Goal: Task Accomplishment & Management: Use online tool/utility

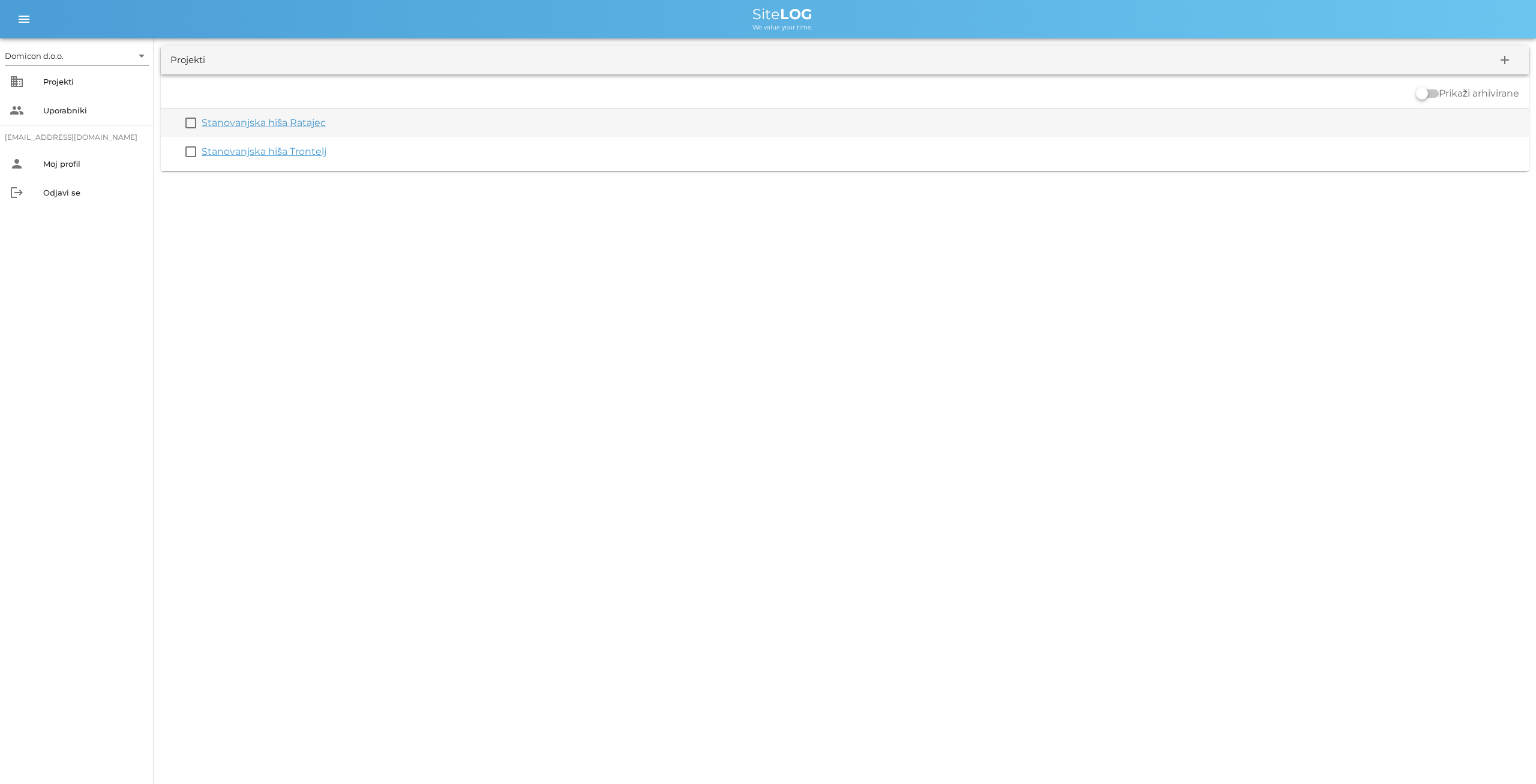
click at [291, 127] on link "Stanovanjska hiša Ratajec" at bounding box center [263, 122] width 124 height 12
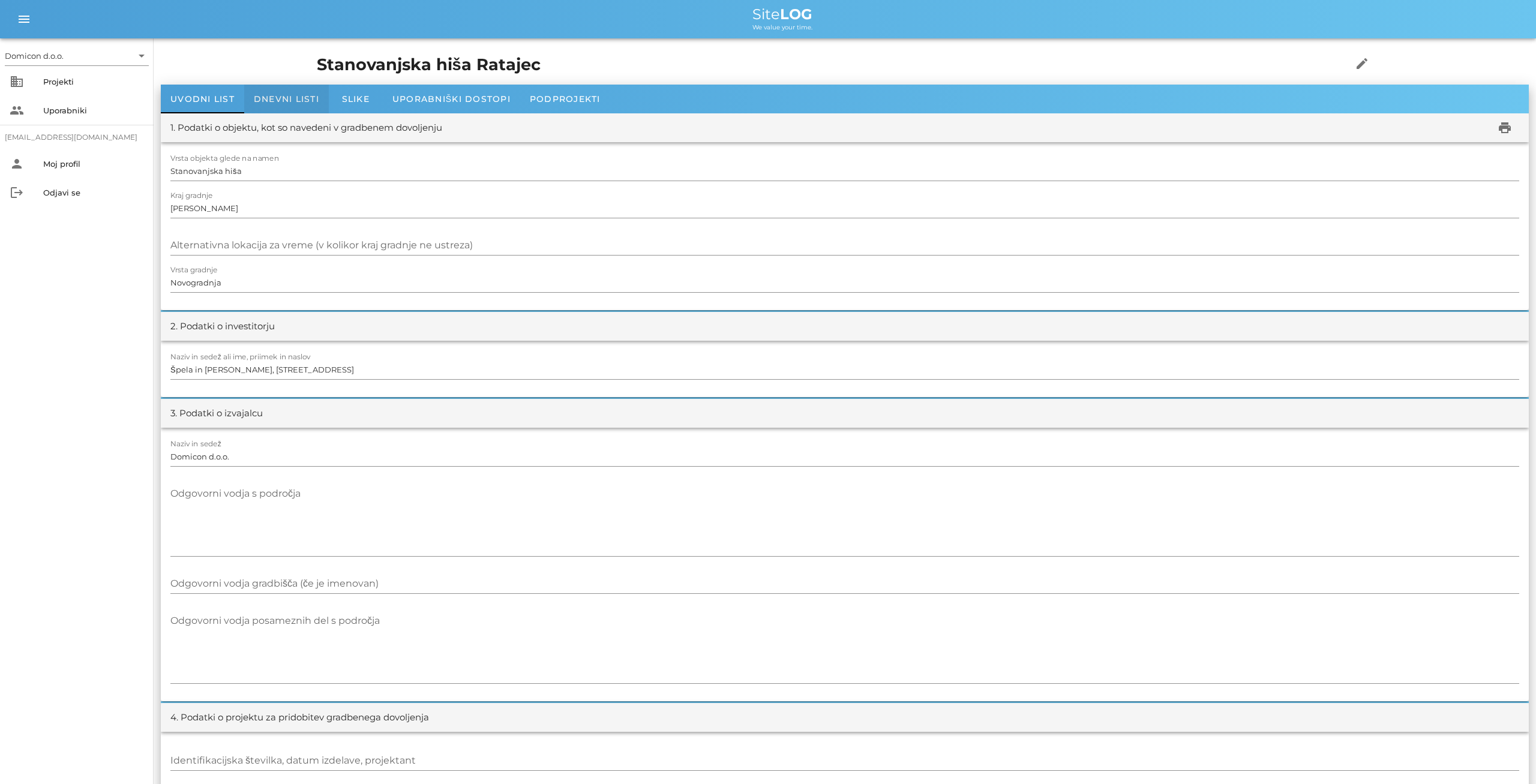
click at [304, 94] on div "Dnevni listi" at bounding box center [286, 99] width 85 height 29
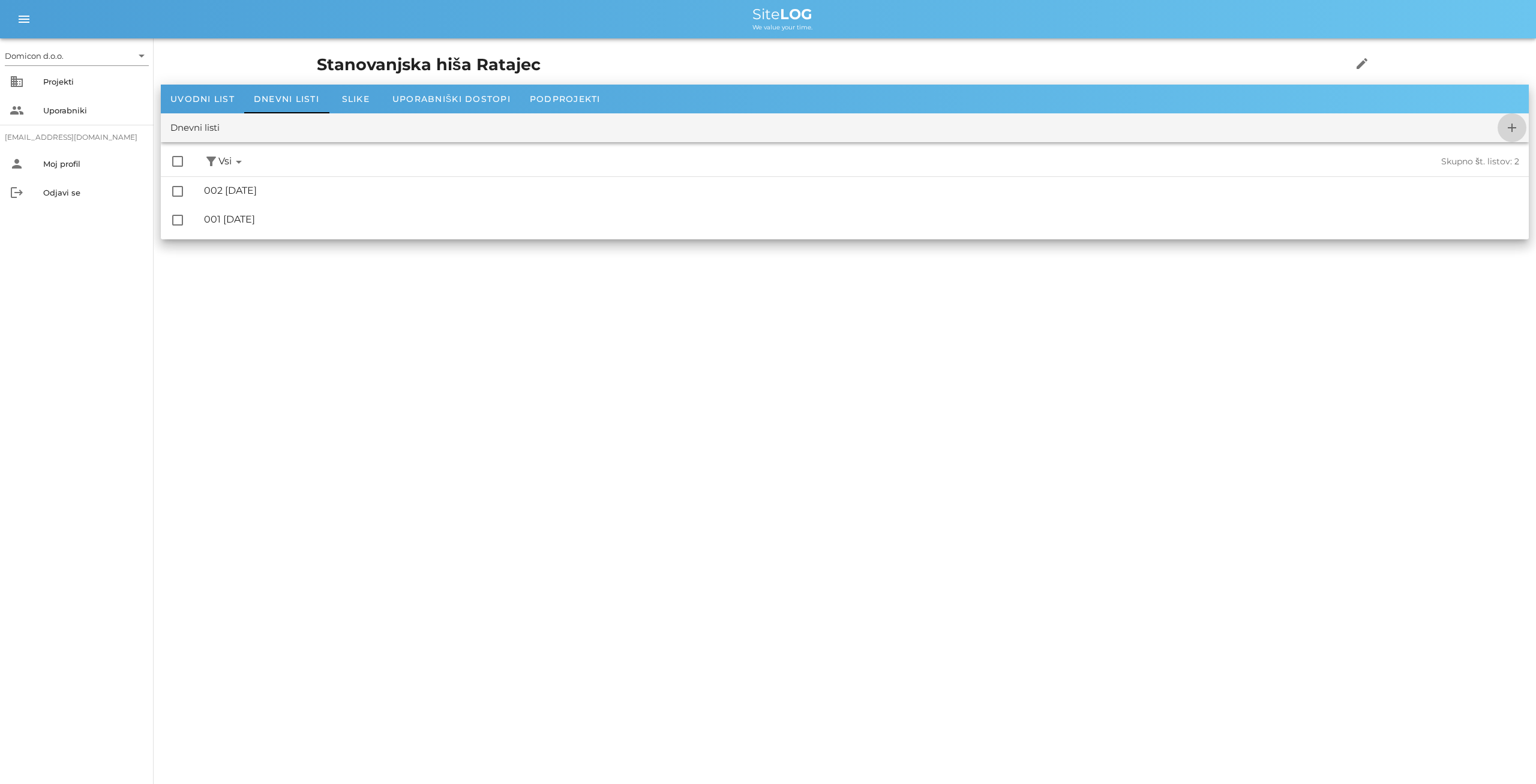
click at [1513, 126] on icon "add" at bounding box center [1512, 127] width 14 height 14
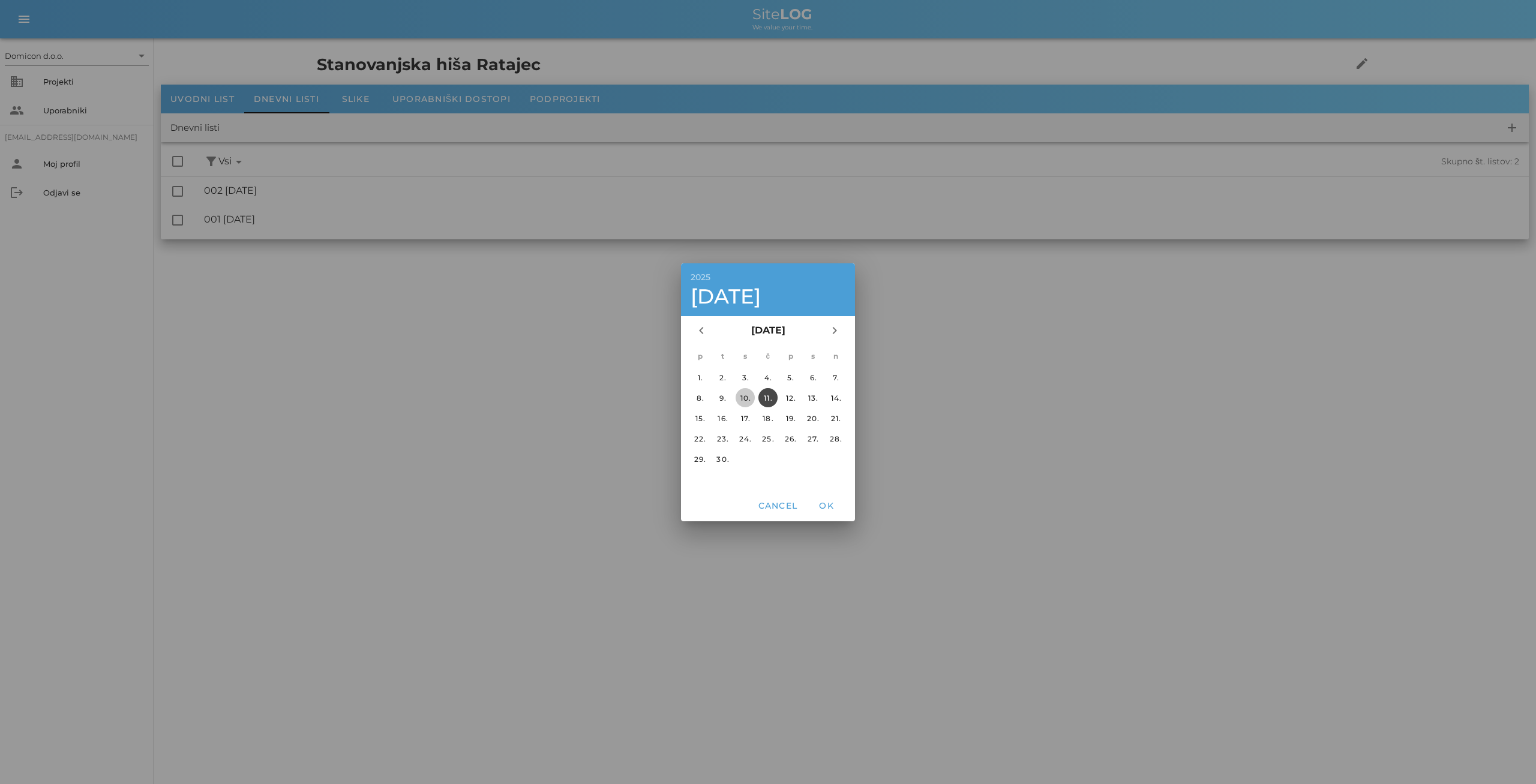
click at [747, 399] on div "10." at bounding box center [746, 397] width 20 height 9
click at [822, 504] on span "OK" at bounding box center [826, 506] width 29 height 11
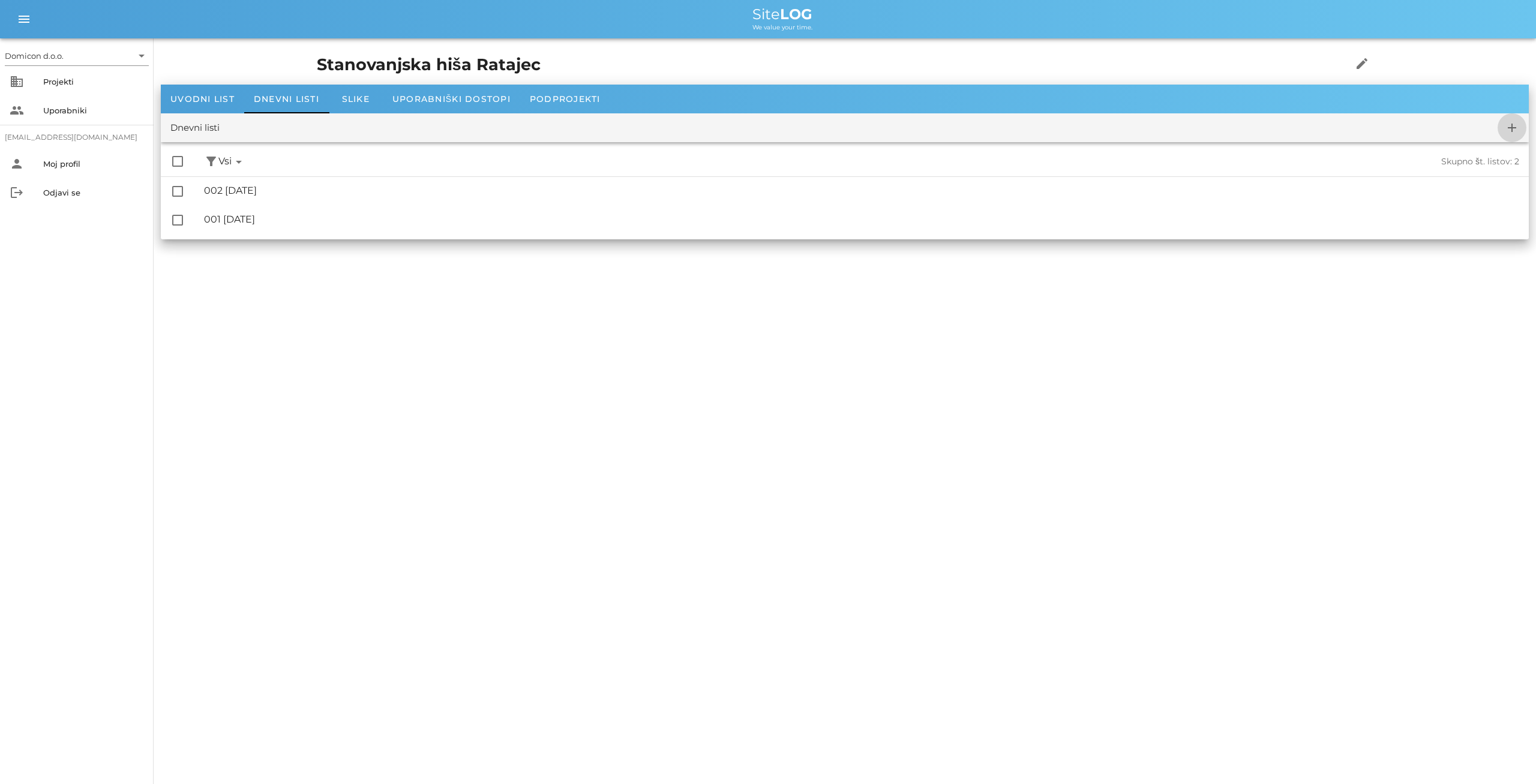
checkbox input "false"
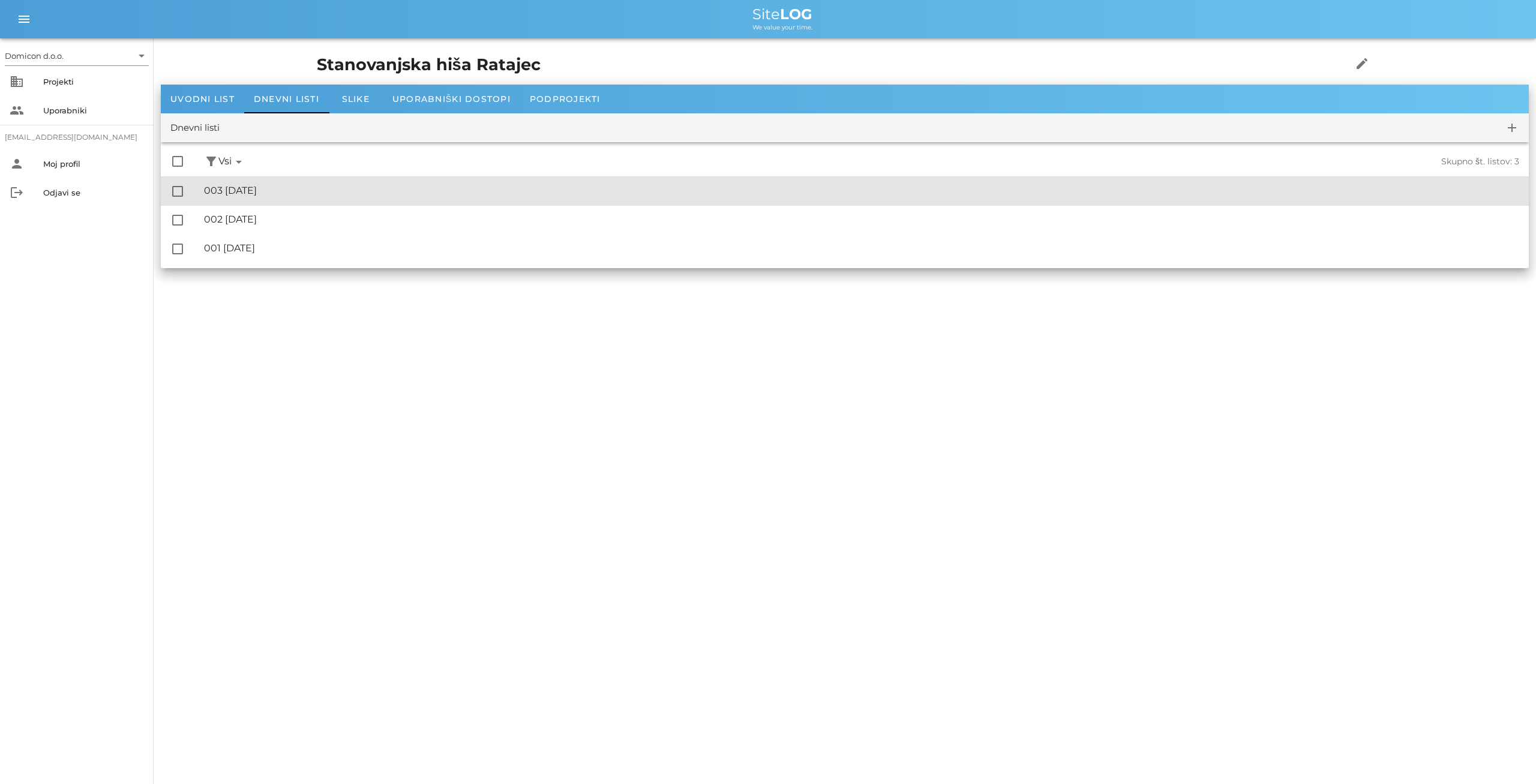
click at [251, 187] on div "🔏 003 [DATE]" at bounding box center [862, 190] width 1315 height 12
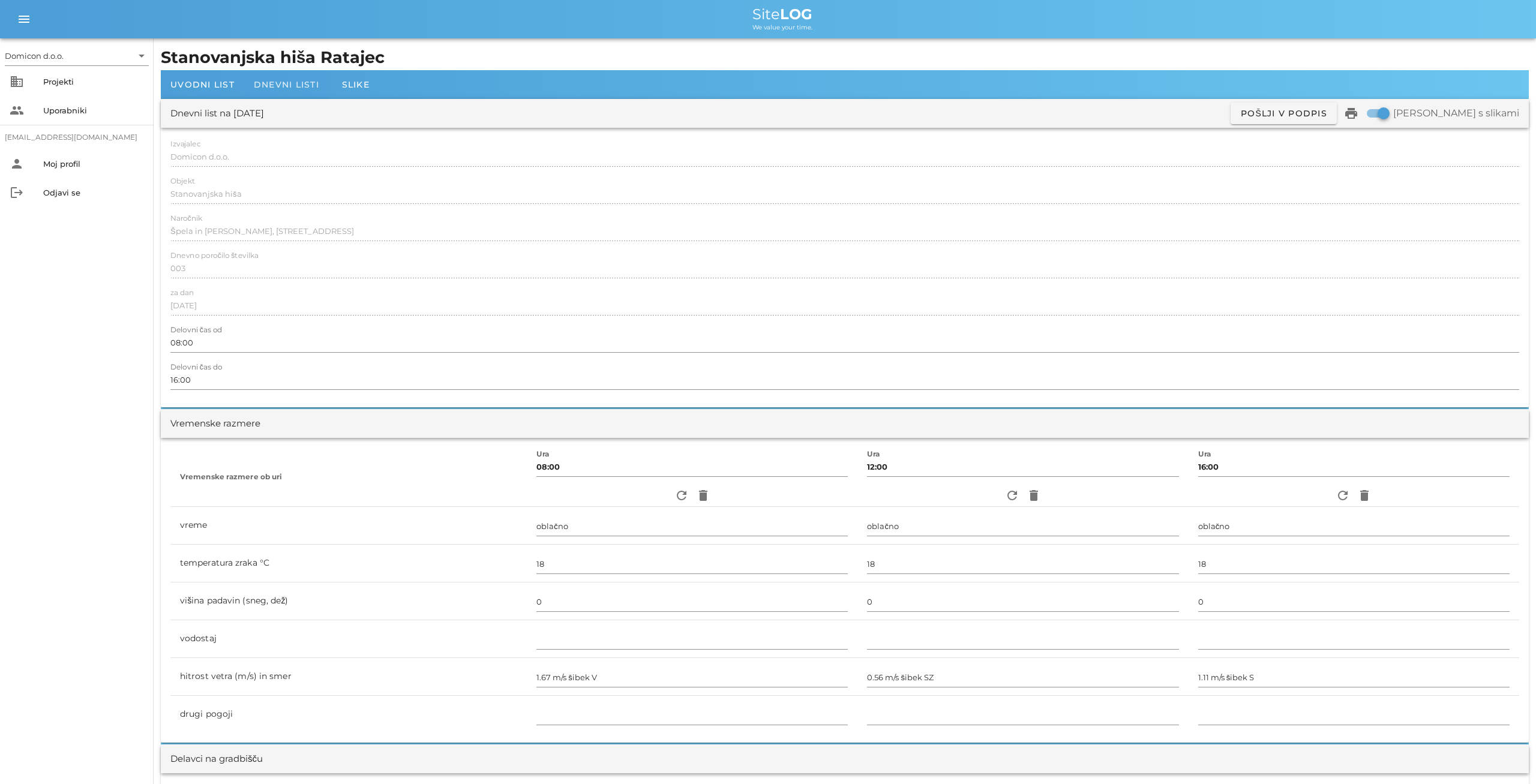
click at [281, 88] on span "Dnevni listi" at bounding box center [286, 85] width 65 height 11
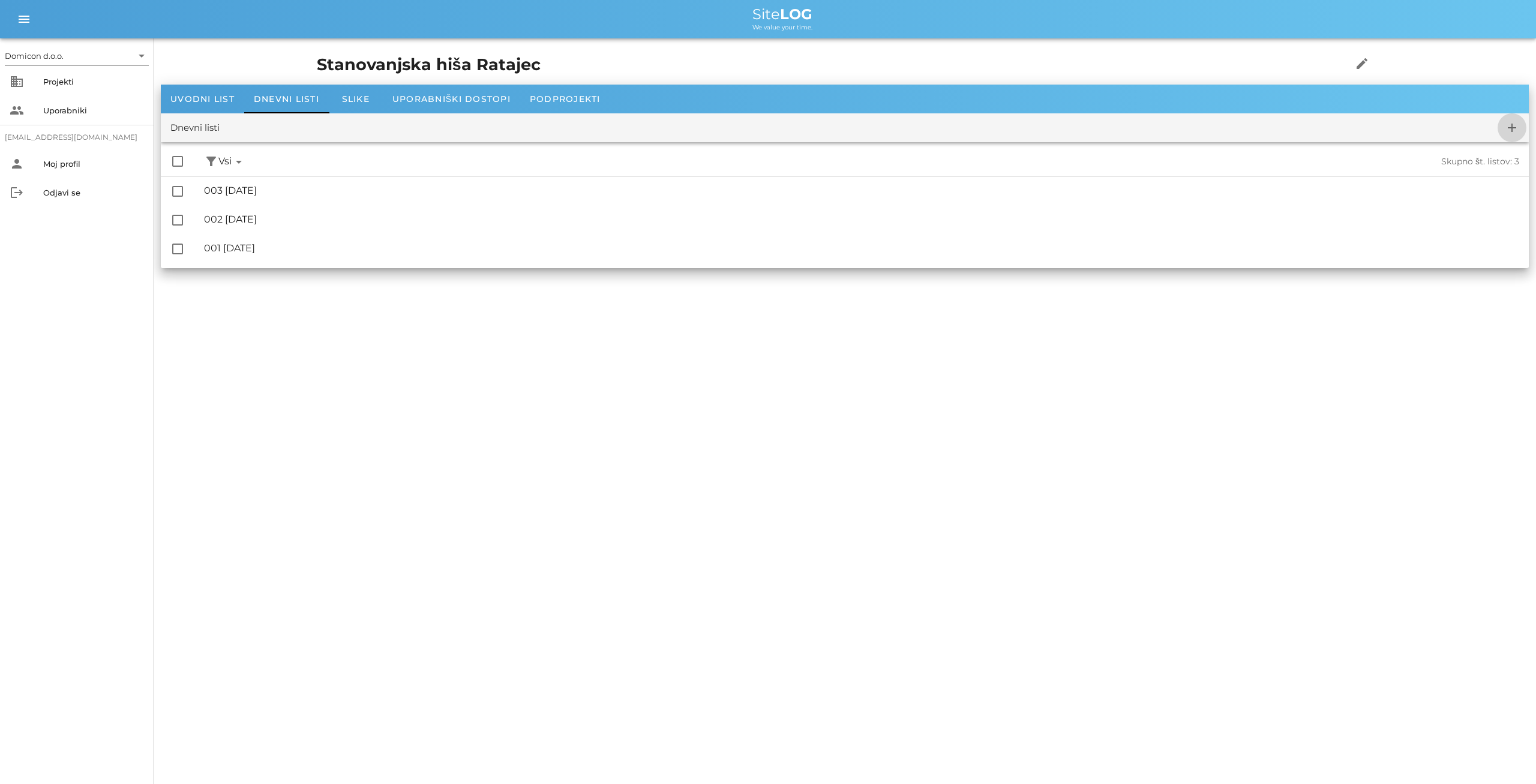
click at [1513, 127] on icon "add" at bounding box center [1512, 127] width 14 height 14
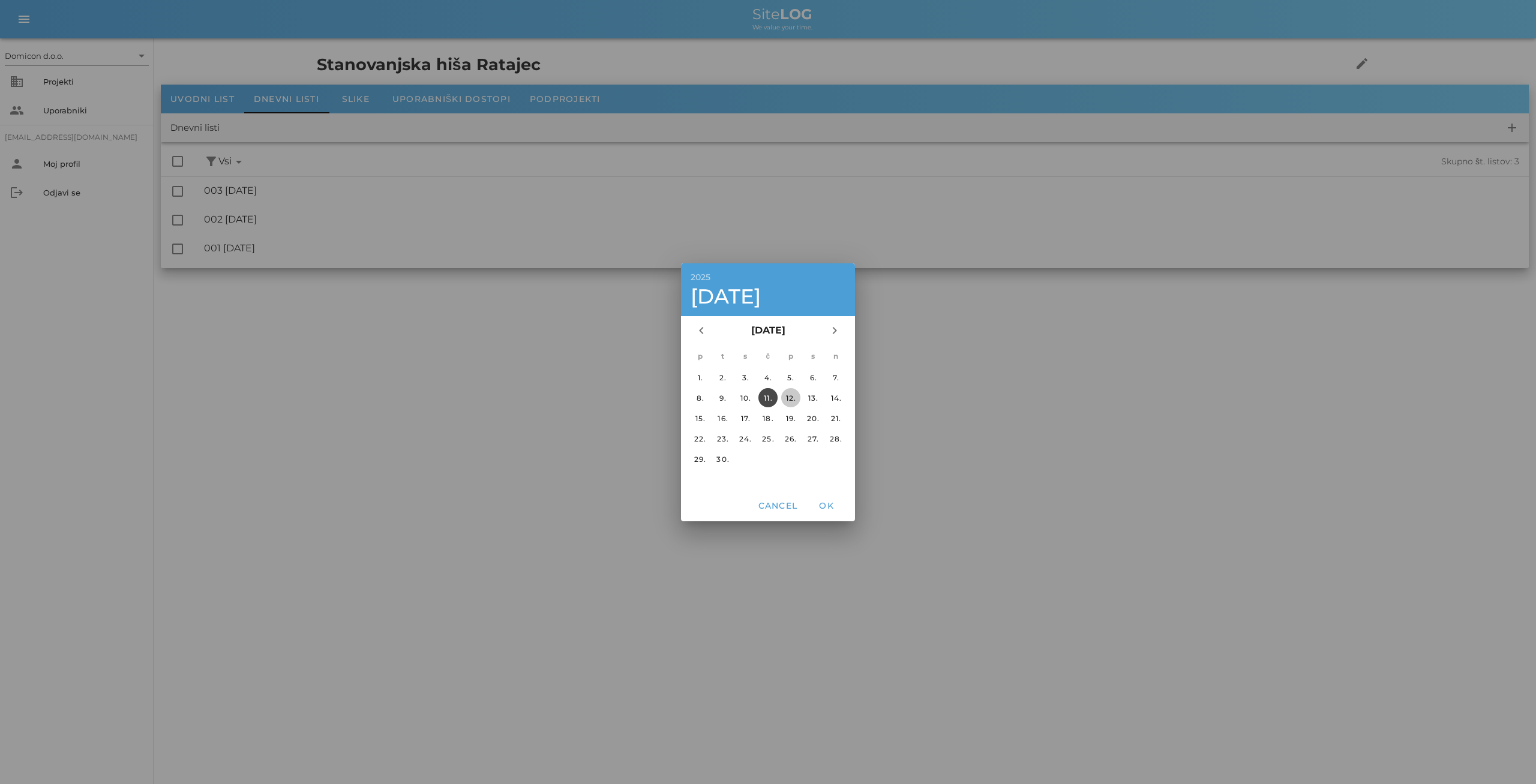
click at [789, 400] on div "12." at bounding box center [791, 397] width 20 height 9
click at [767, 398] on div "11." at bounding box center [768, 397] width 18 height 9
click at [829, 507] on span "OK" at bounding box center [826, 506] width 29 height 11
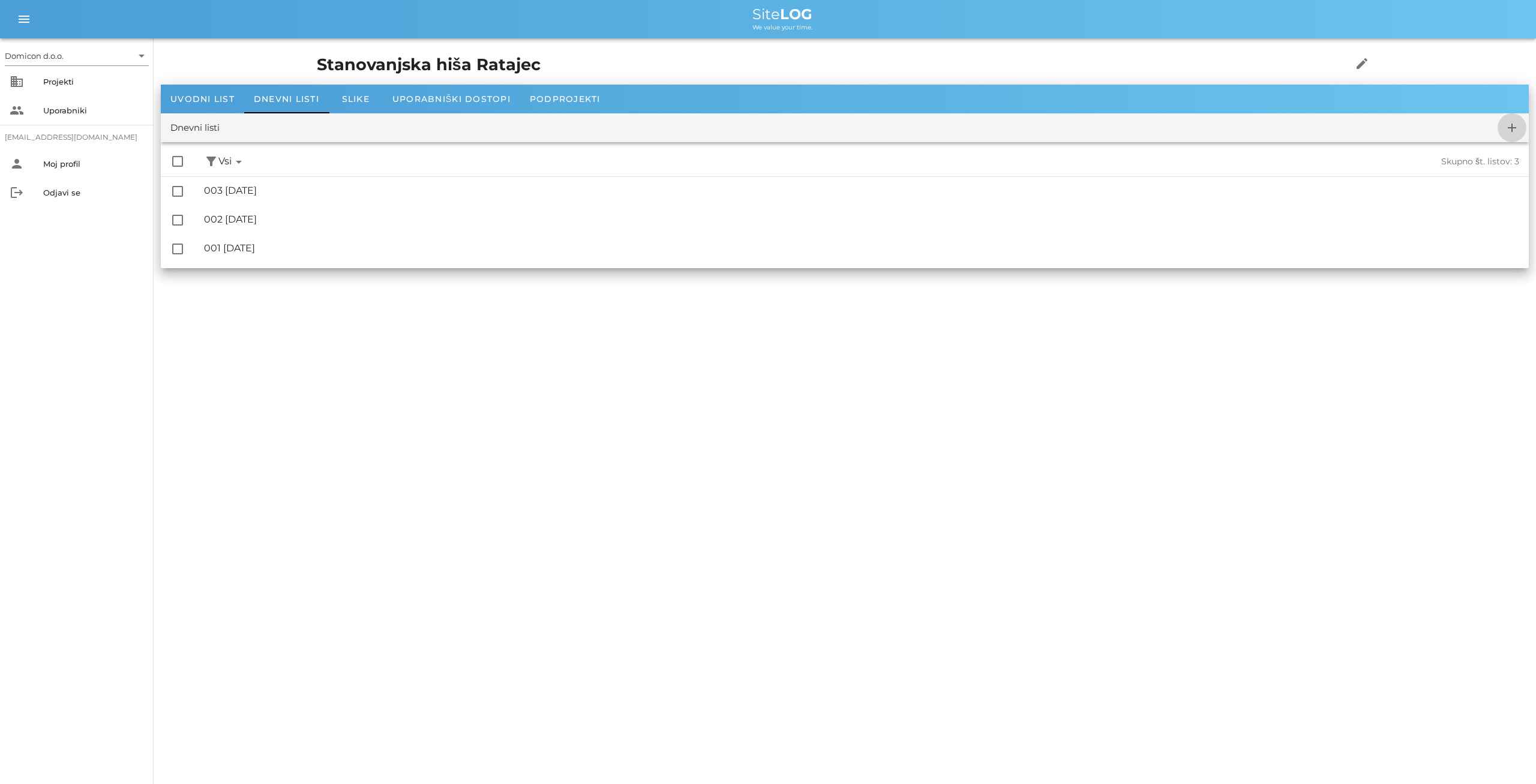
checkbox input "false"
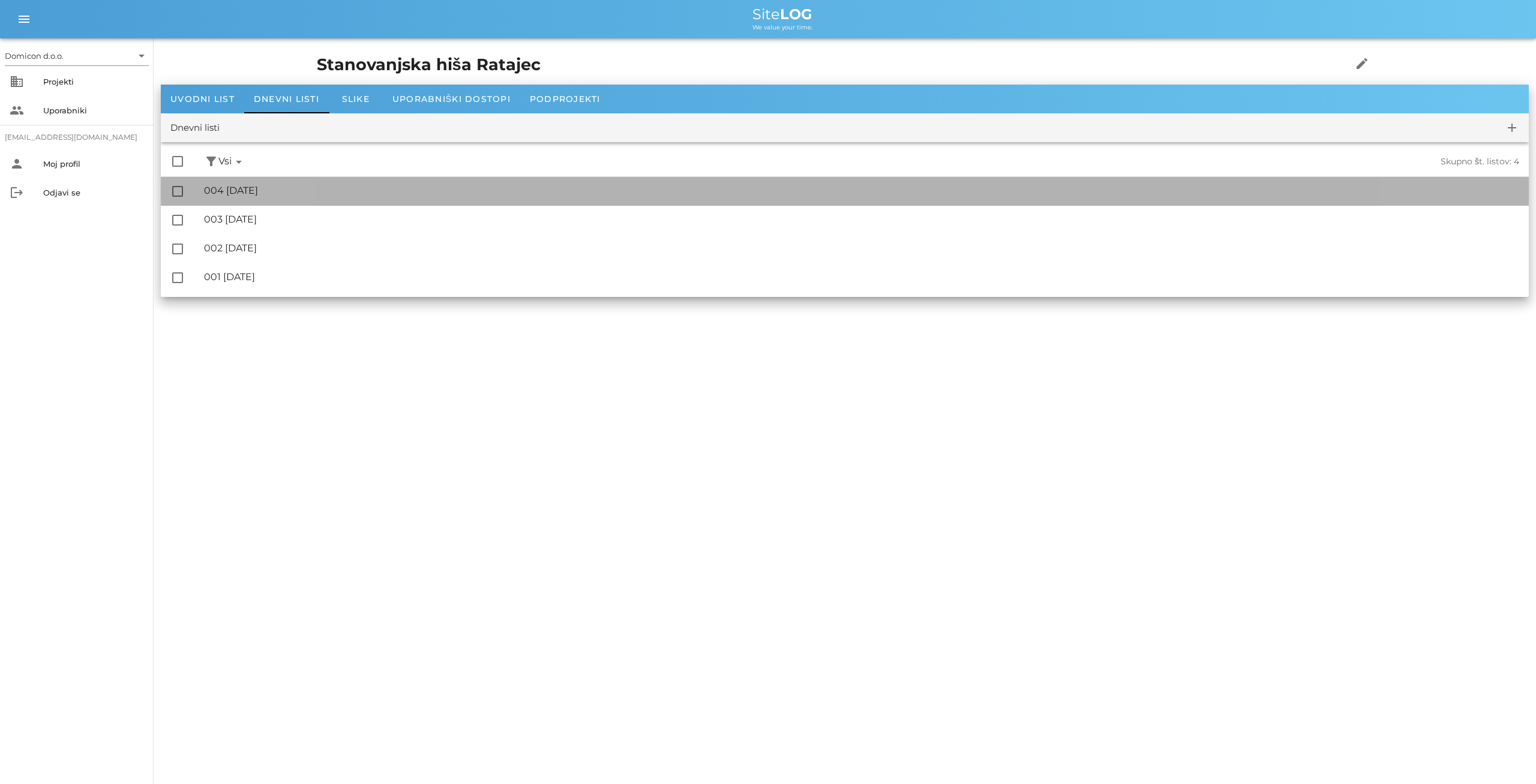
click at [291, 194] on div "🔏 004 [DATE]" at bounding box center [862, 190] width 1315 height 12
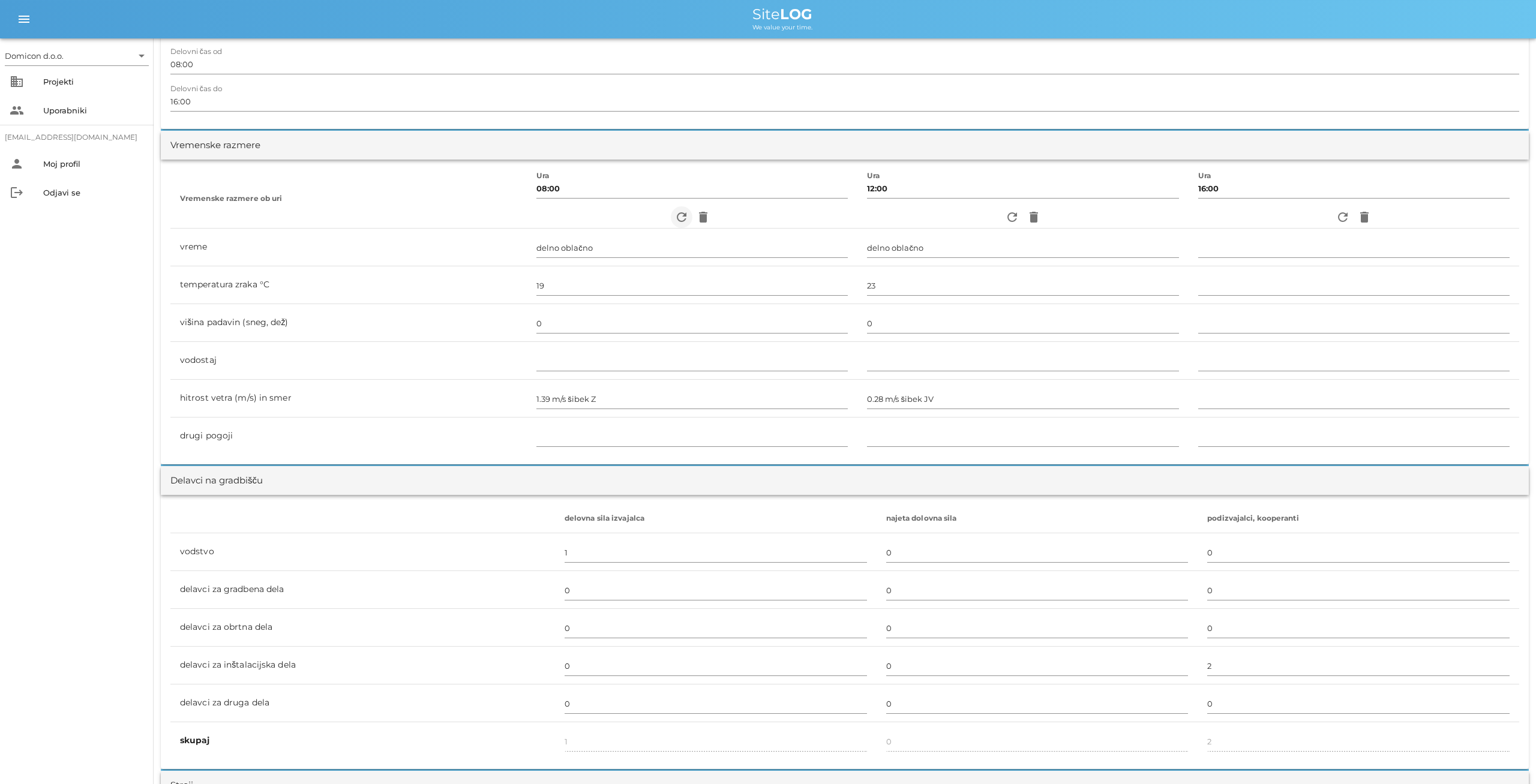
scroll to position [374, 0]
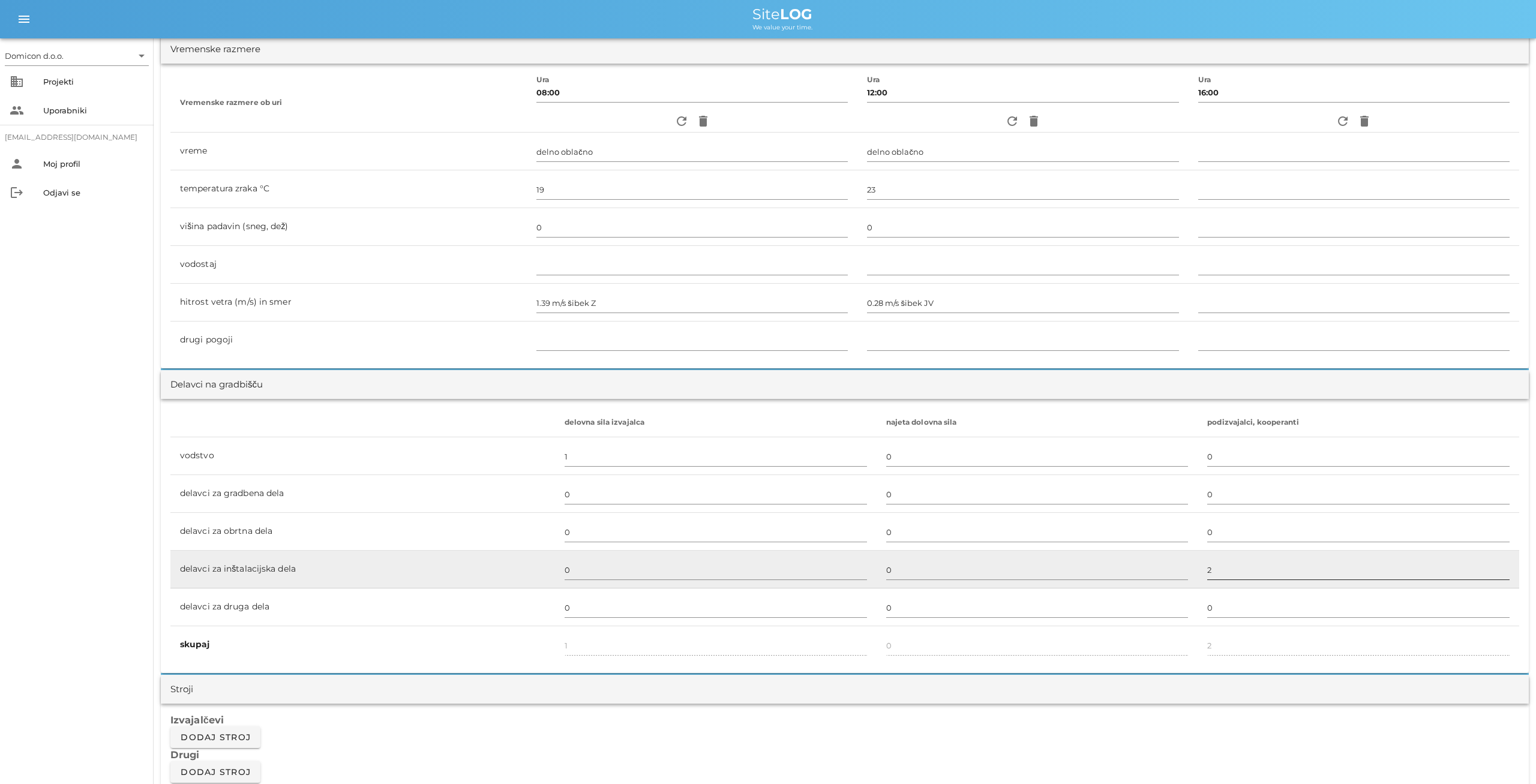
click at [1207, 575] on input "2" at bounding box center [1358, 570] width 302 height 20
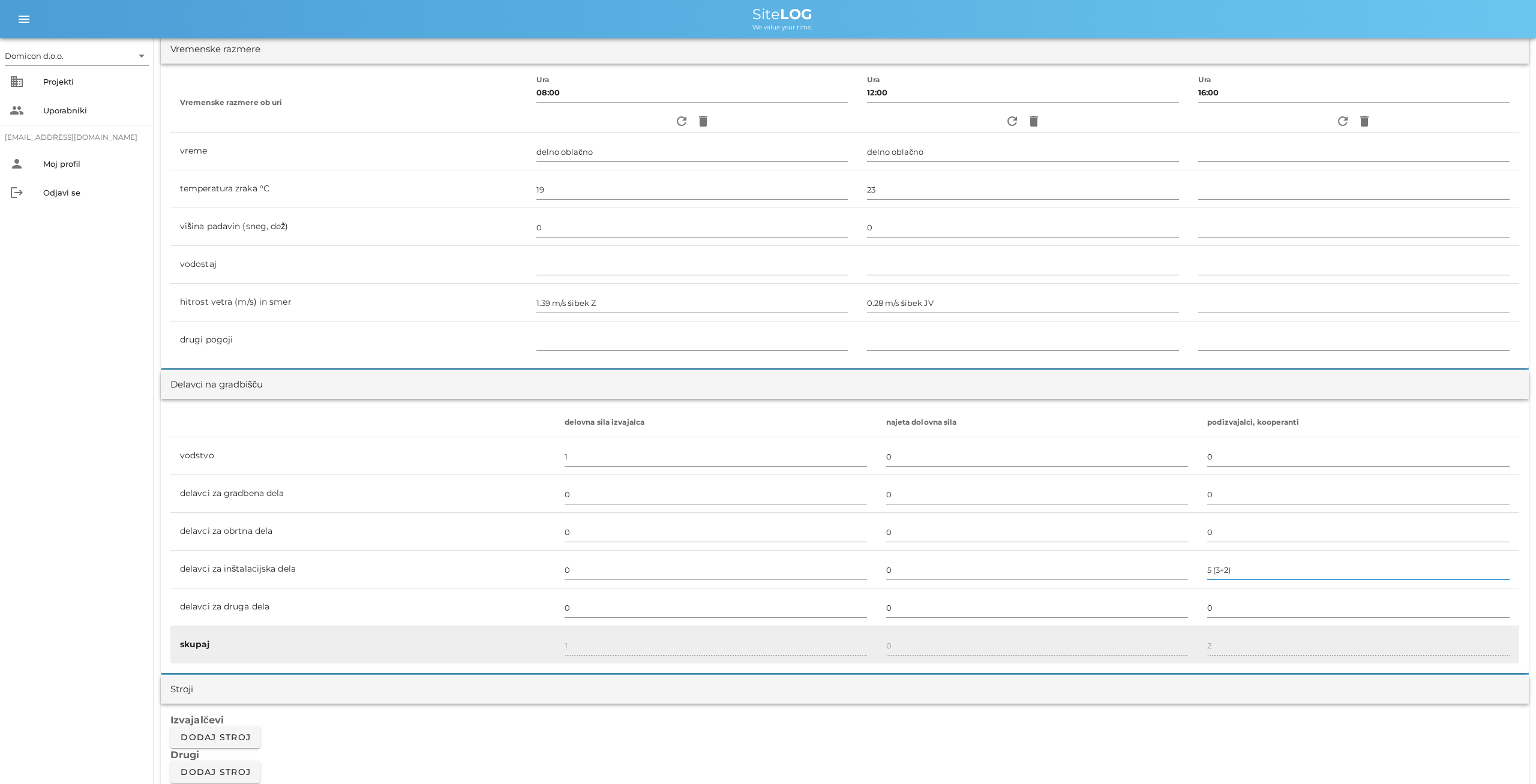
type input "5 (3+2)"
type input "5"
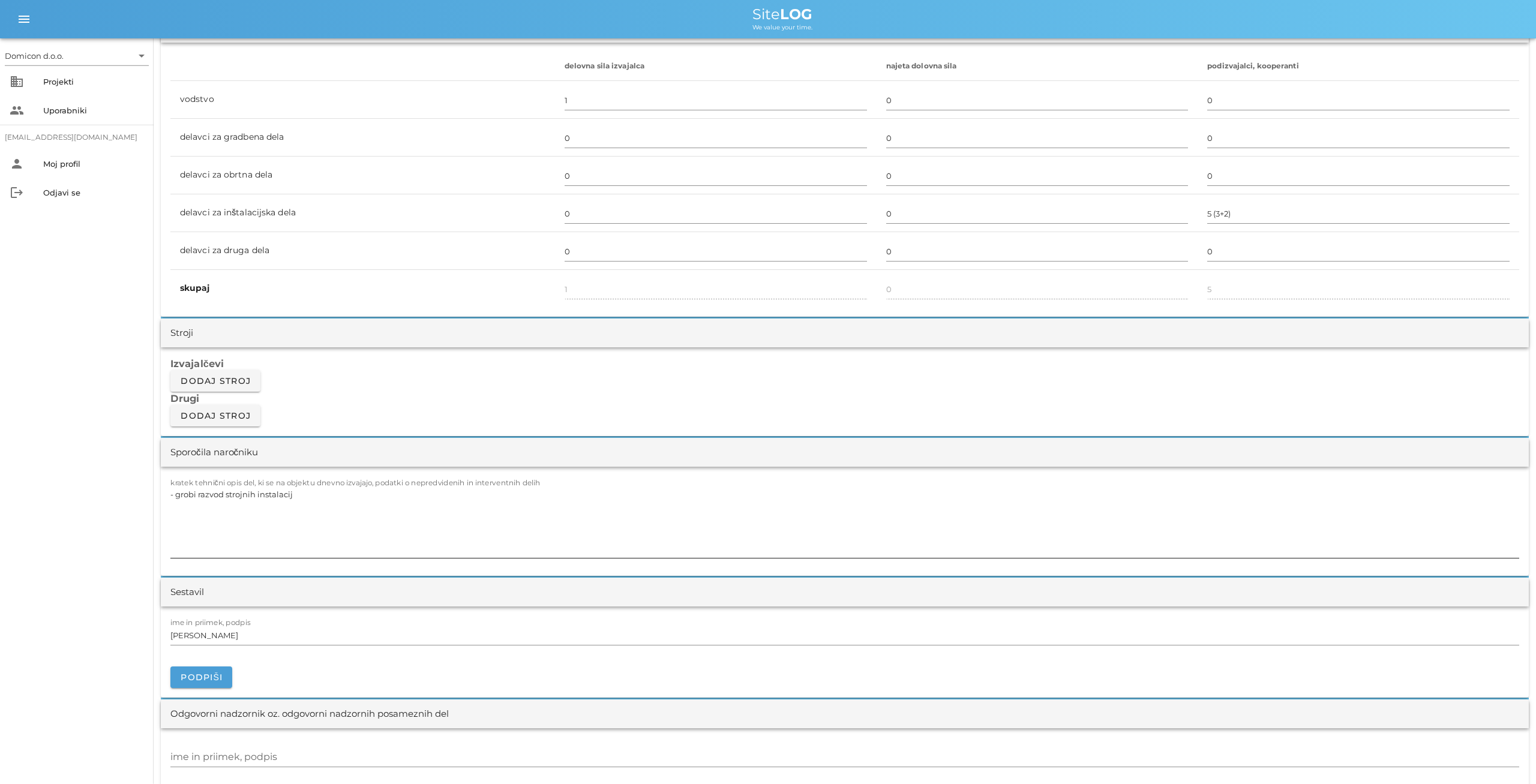
scroll to position [749, 0]
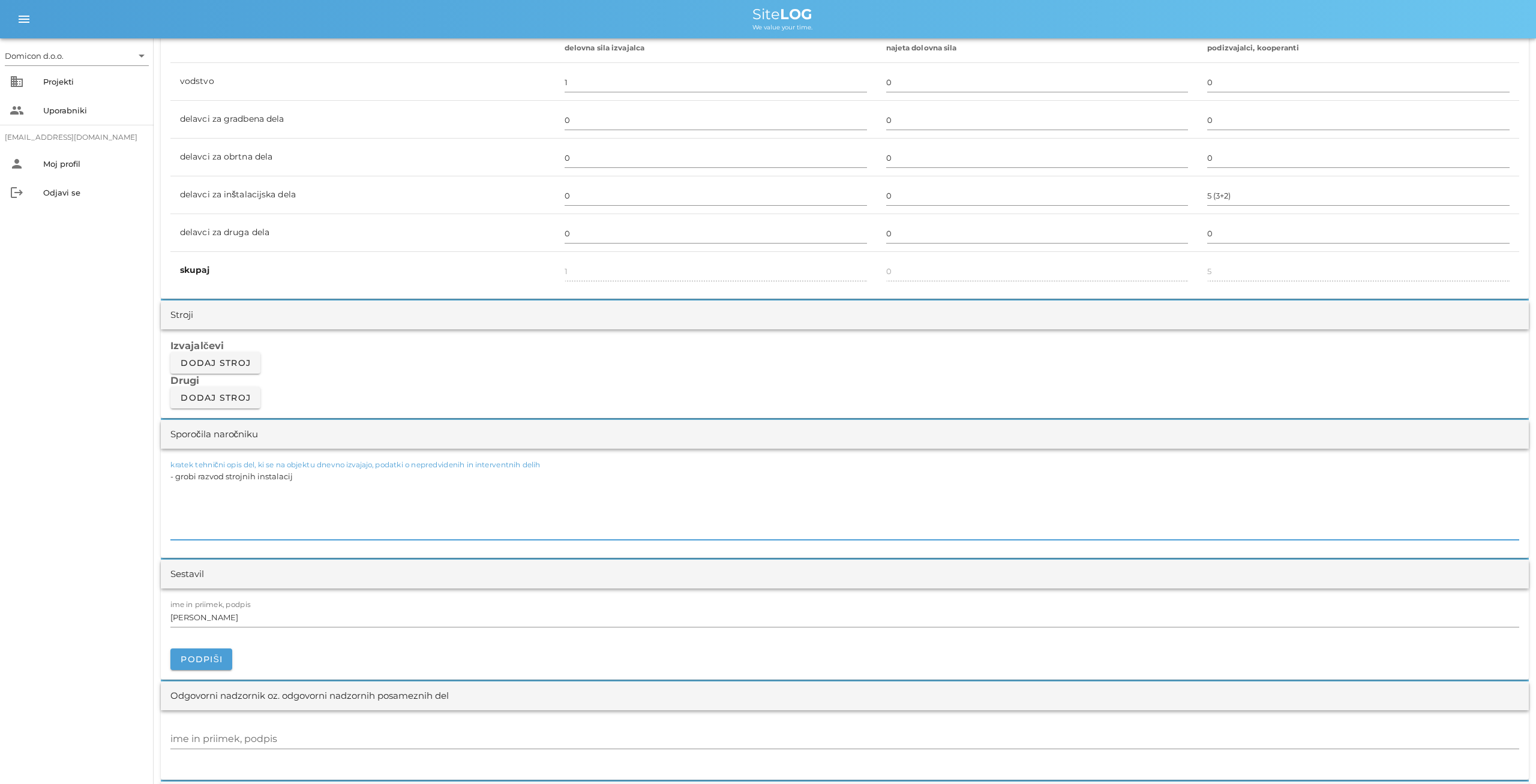
click at [295, 478] on textarea "- grobi razvod strojnih instalacij" at bounding box center [845, 503] width 1349 height 72
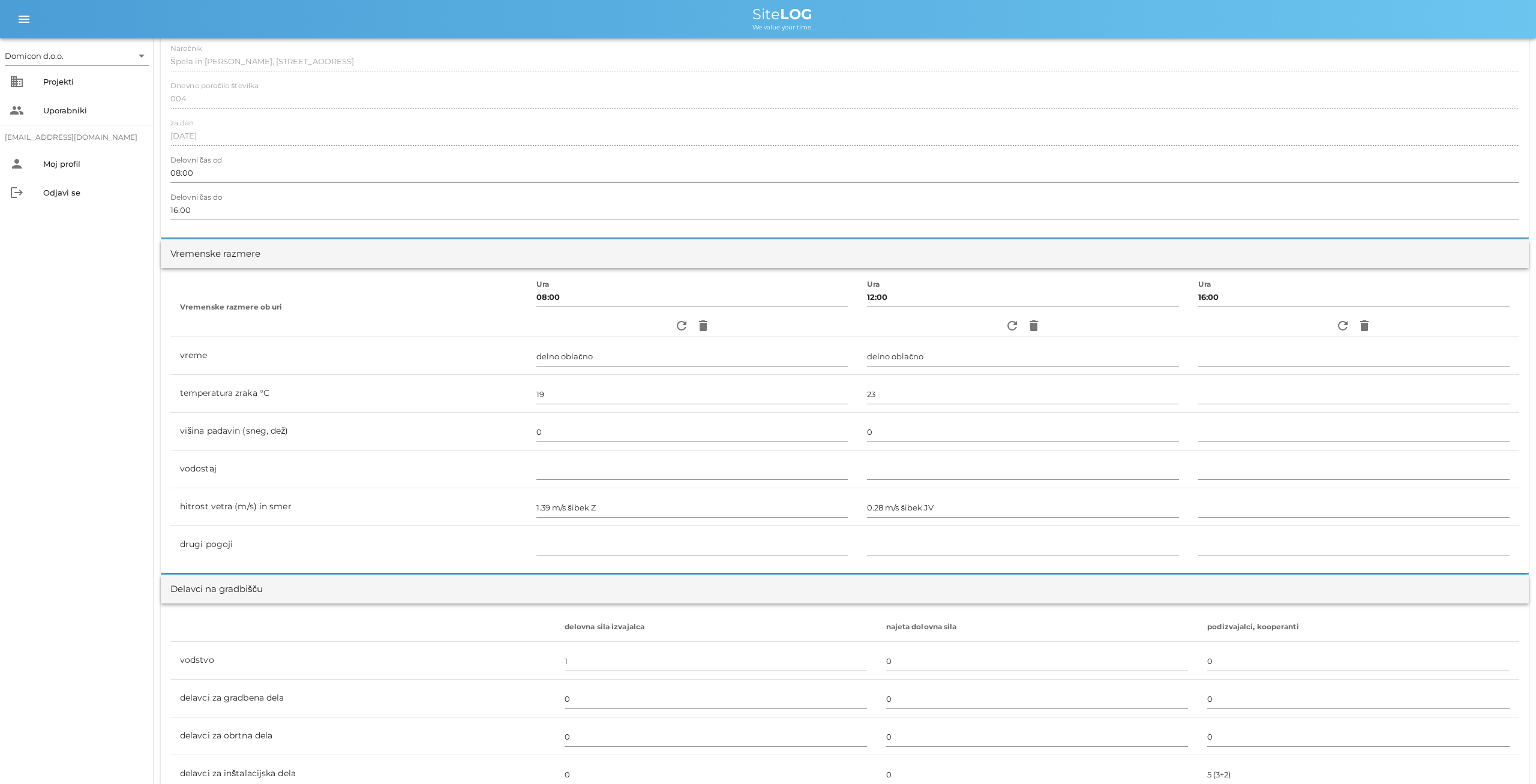
scroll to position [0, 0]
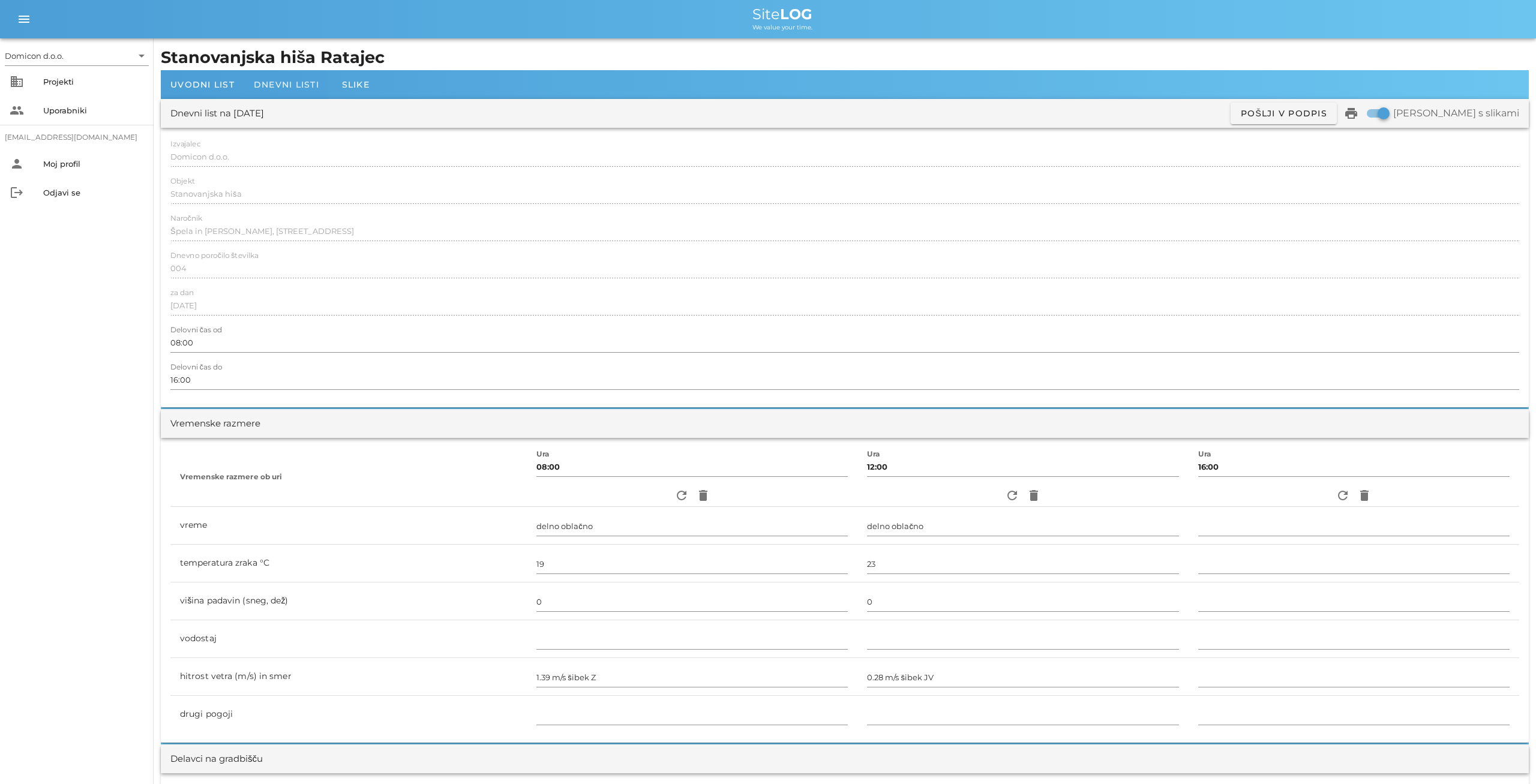
type textarea "- grobi razvod strojnih instalacij - grobi razvod elektro instalacij (zarisovan…"
click at [266, 91] on div "Dnevni listi" at bounding box center [286, 85] width 85 height 29
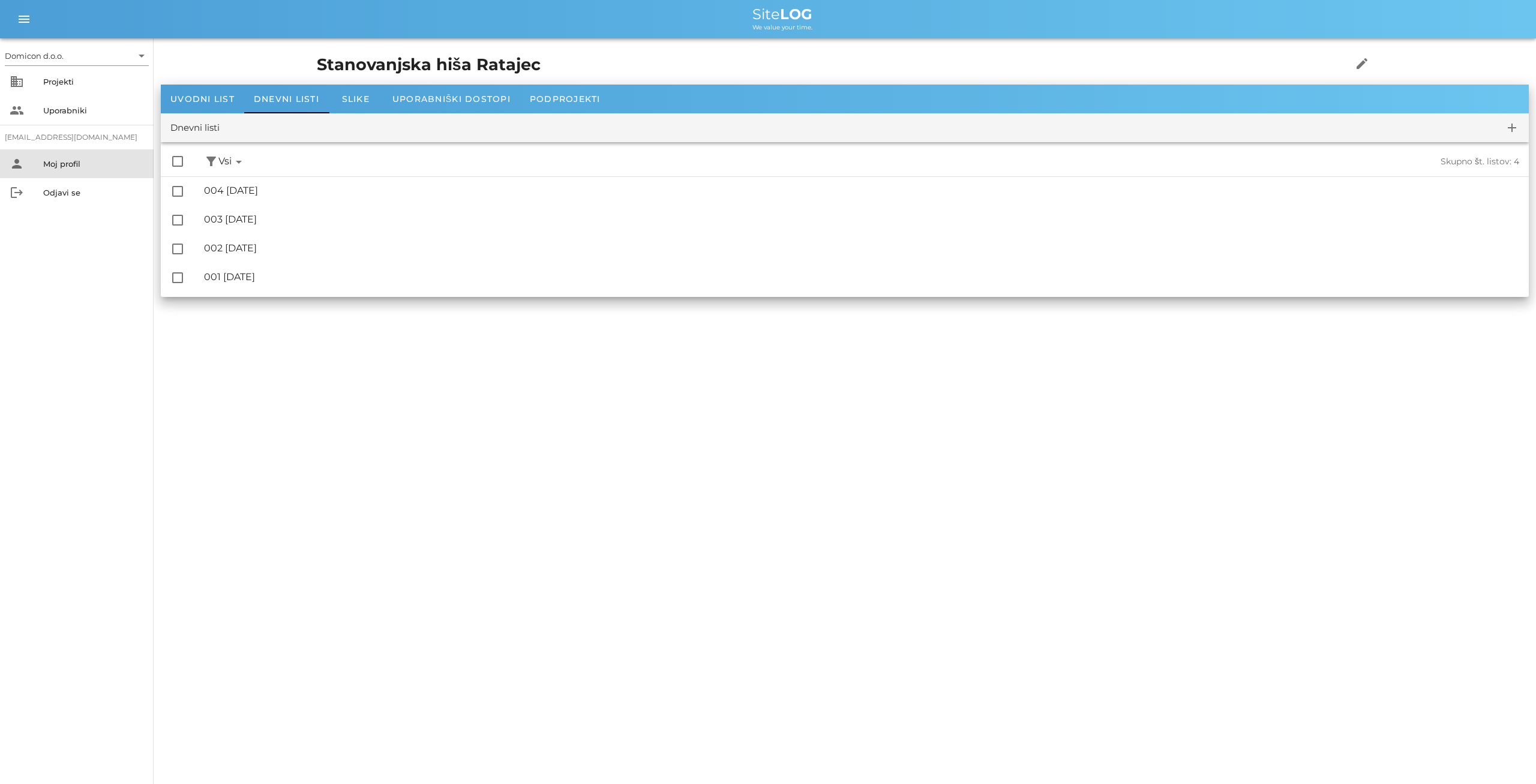
click at [70, 159] on div "Moj profil" at bounding box center [93, 163] width 101 height 10
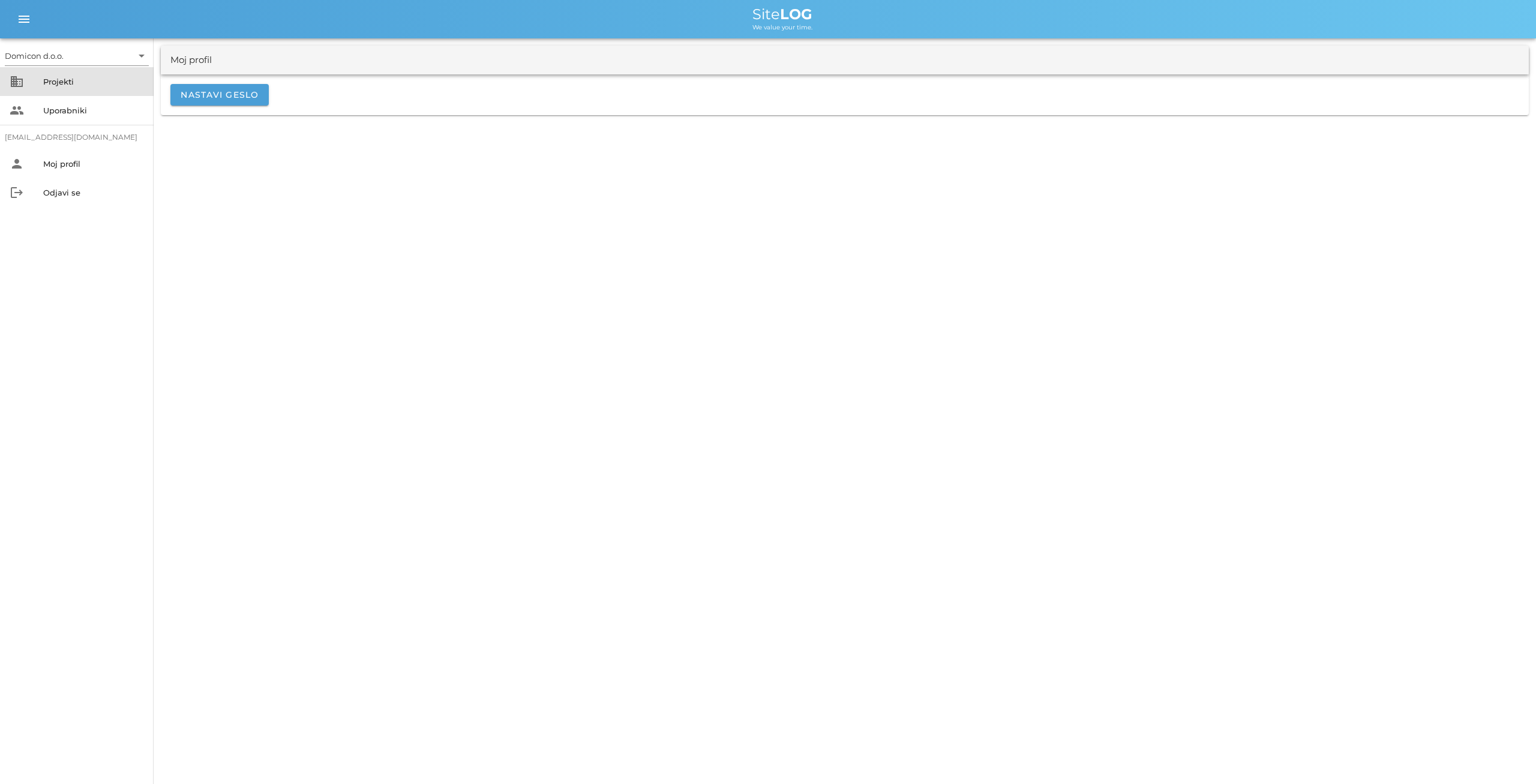
click at [72, 81] on div "Projekti" at bounding box center [93, 81] width 101 height 10
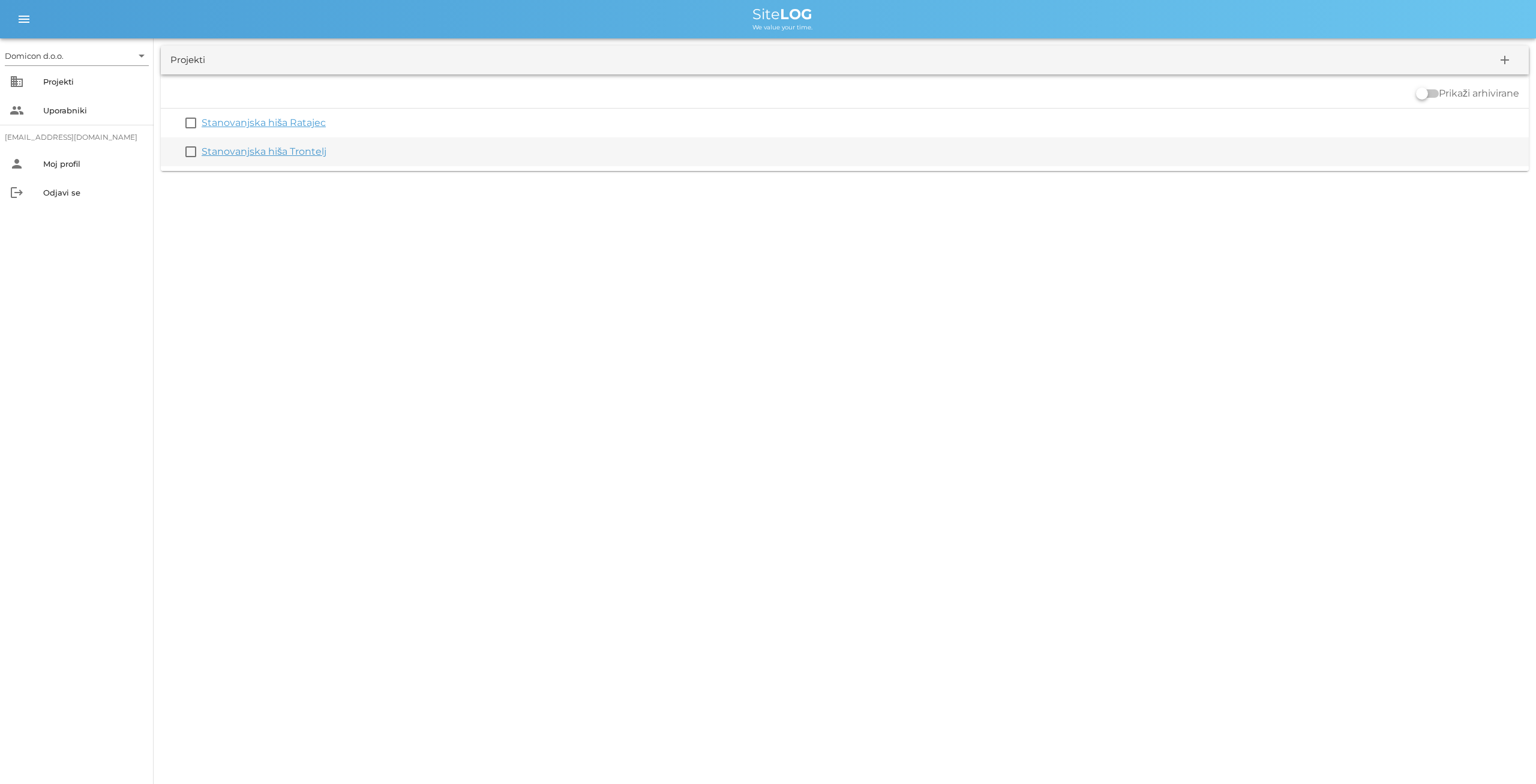
click at [266, 144] on div "Stanovanjska hiša Trontelj" at bounding box center [862, 151] width 1322 height 14
click at [261, 148] on link "Stanovanjska hiša Trontelj" at bounding box center [264, 151] width 125 height 12
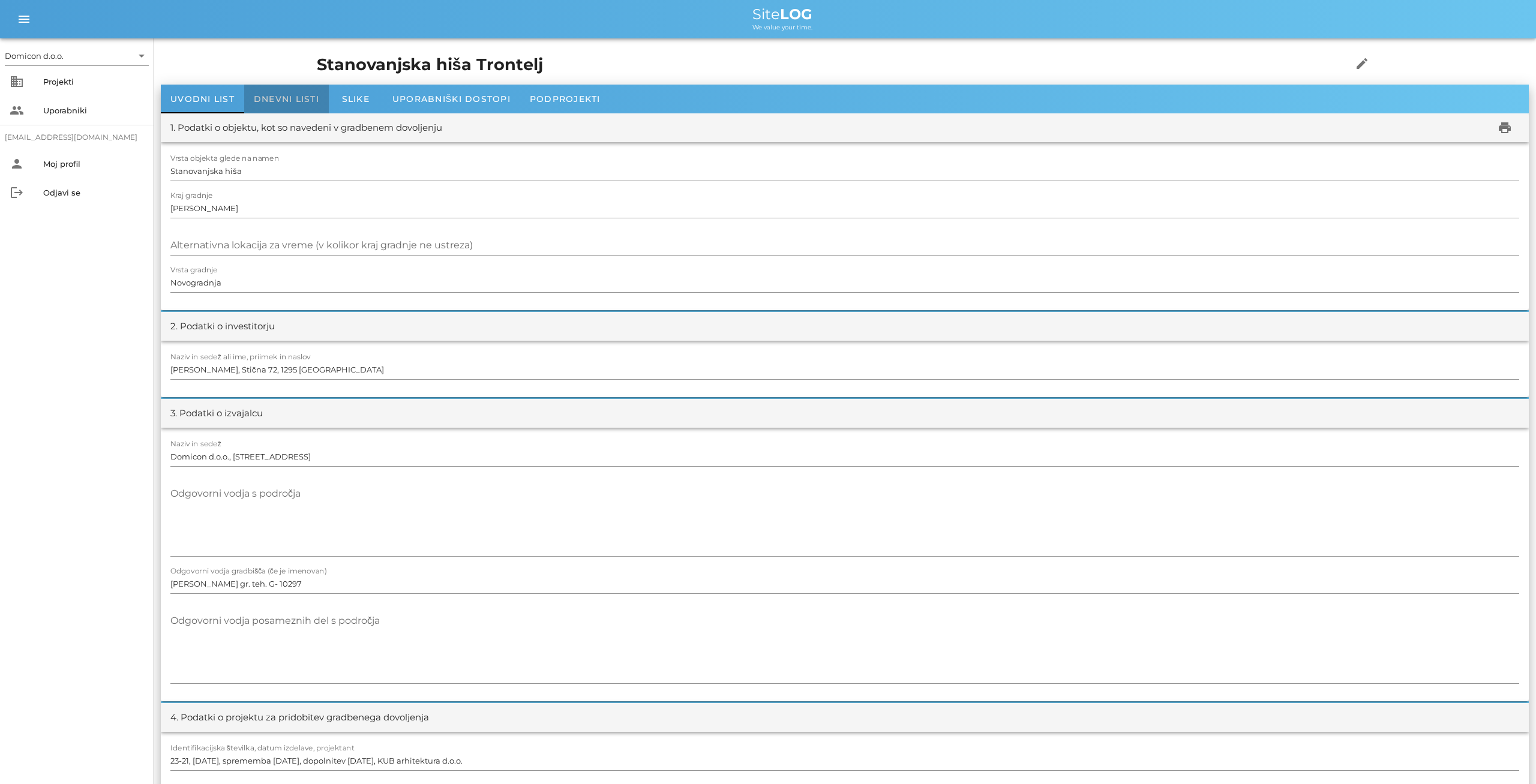
click at [290, 104] on div "Dnevni listi" at bounding box center [286, 99] width 85 height 29
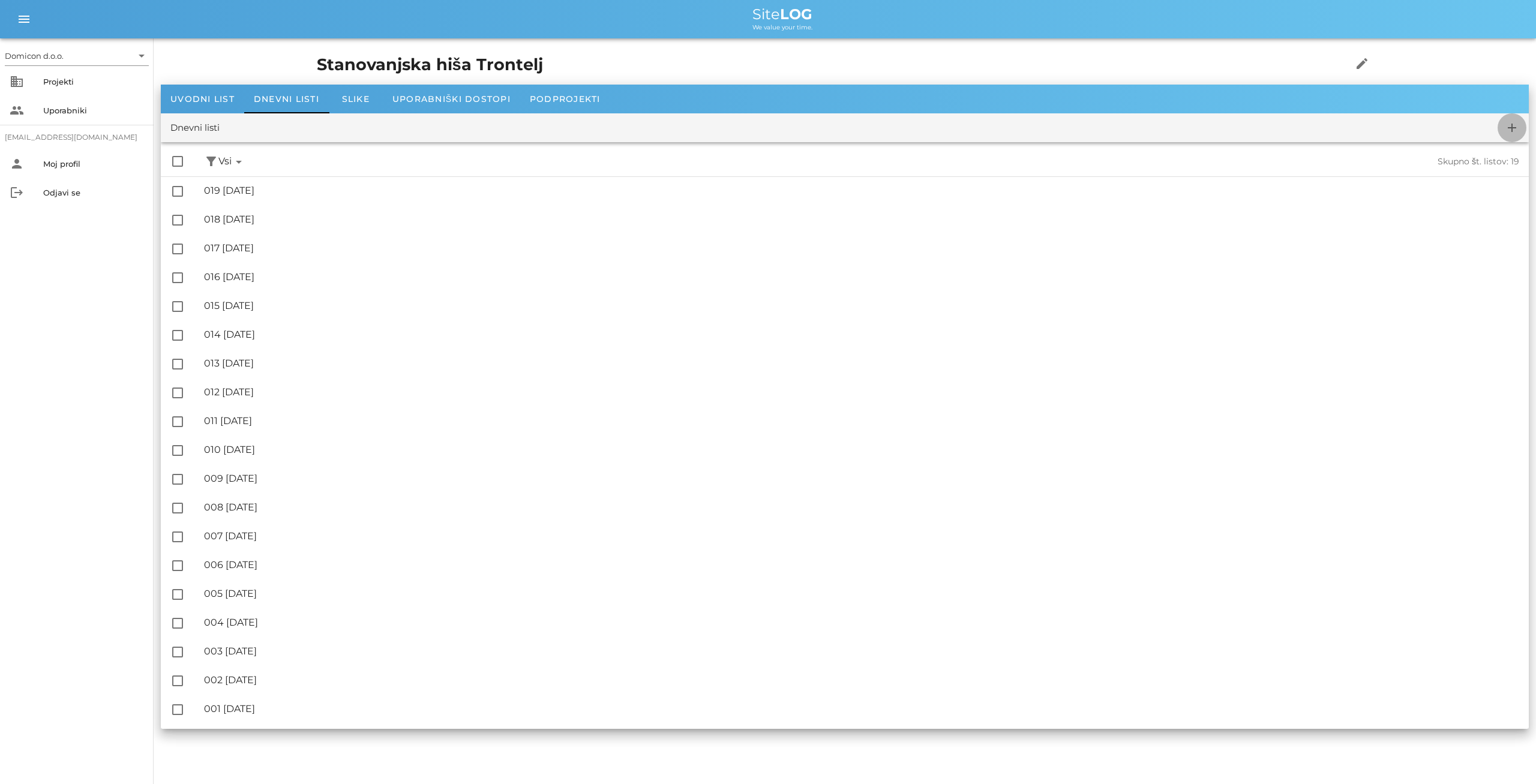
click at [1510, 126] on icon "add" at bounding box center [1512, 127] width 14 height 14
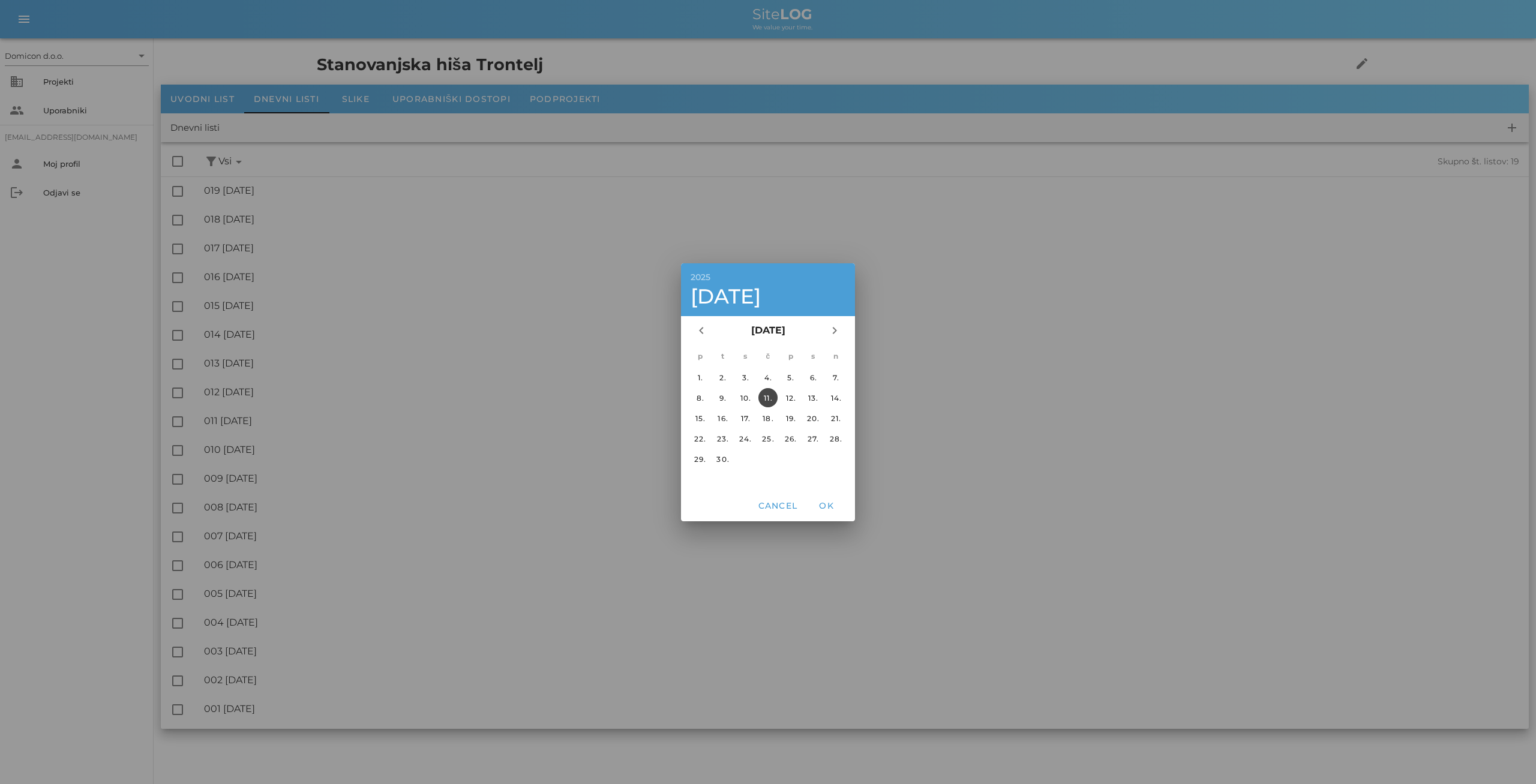
click at [753, 392] on td "10." at bounding box center [745, 398] width 21 height 20
click at [748, 395] on div "10." at bounding box center [746, 397] width 20 height 9
click at [824, 502] on span "OK" at bounding box center [826, 506] width 29 height 11
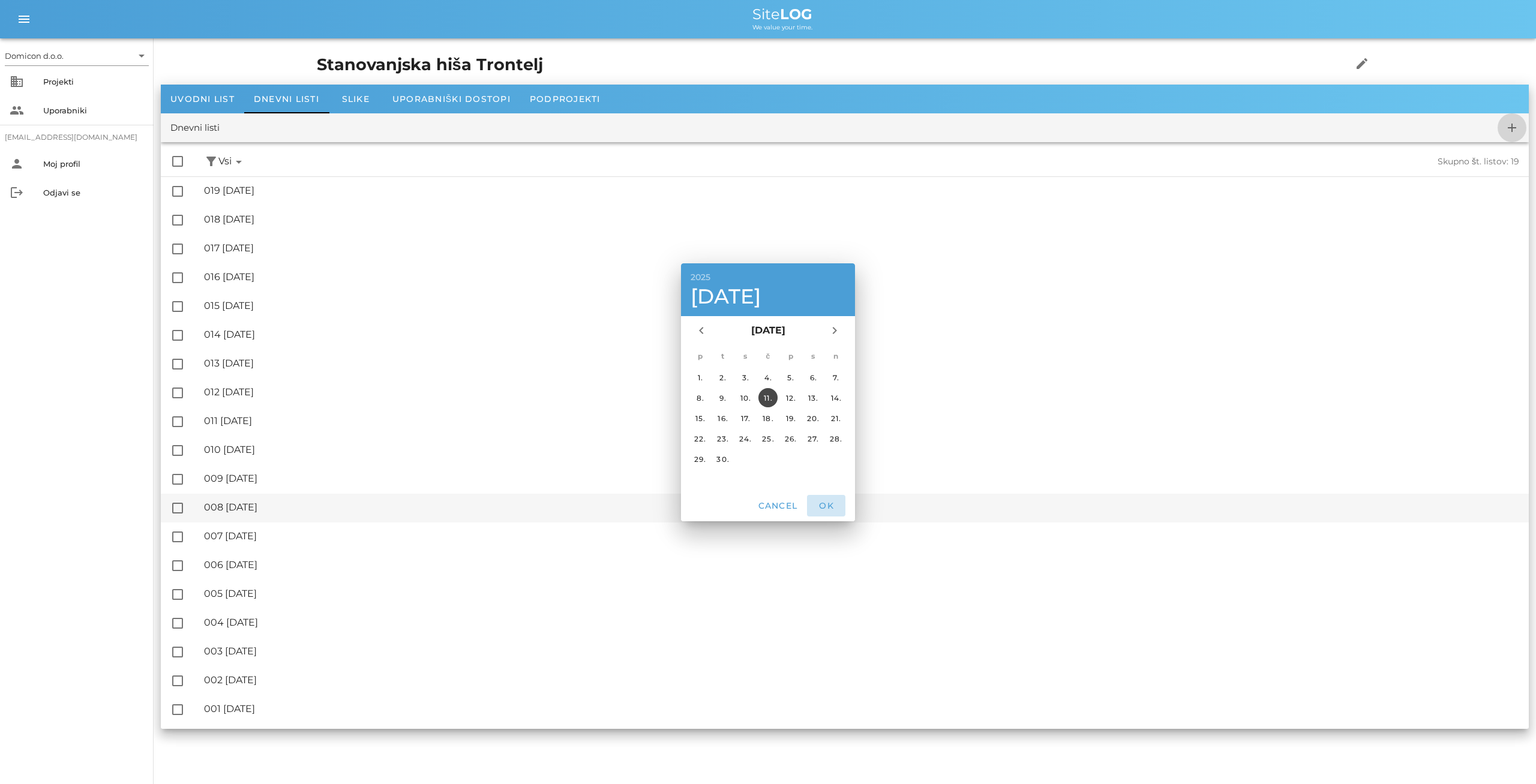
checkbox input "false"
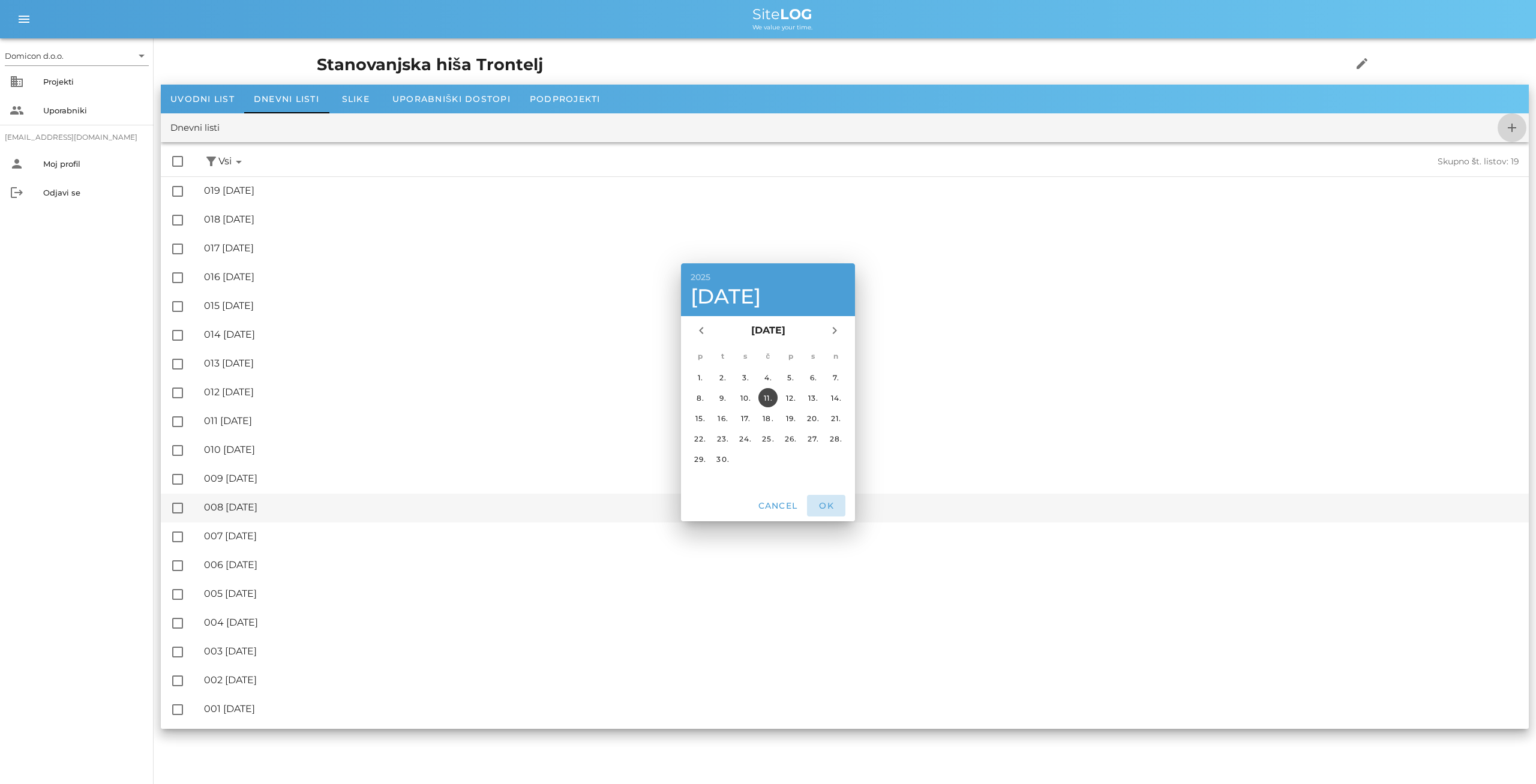
checkbox input "false"
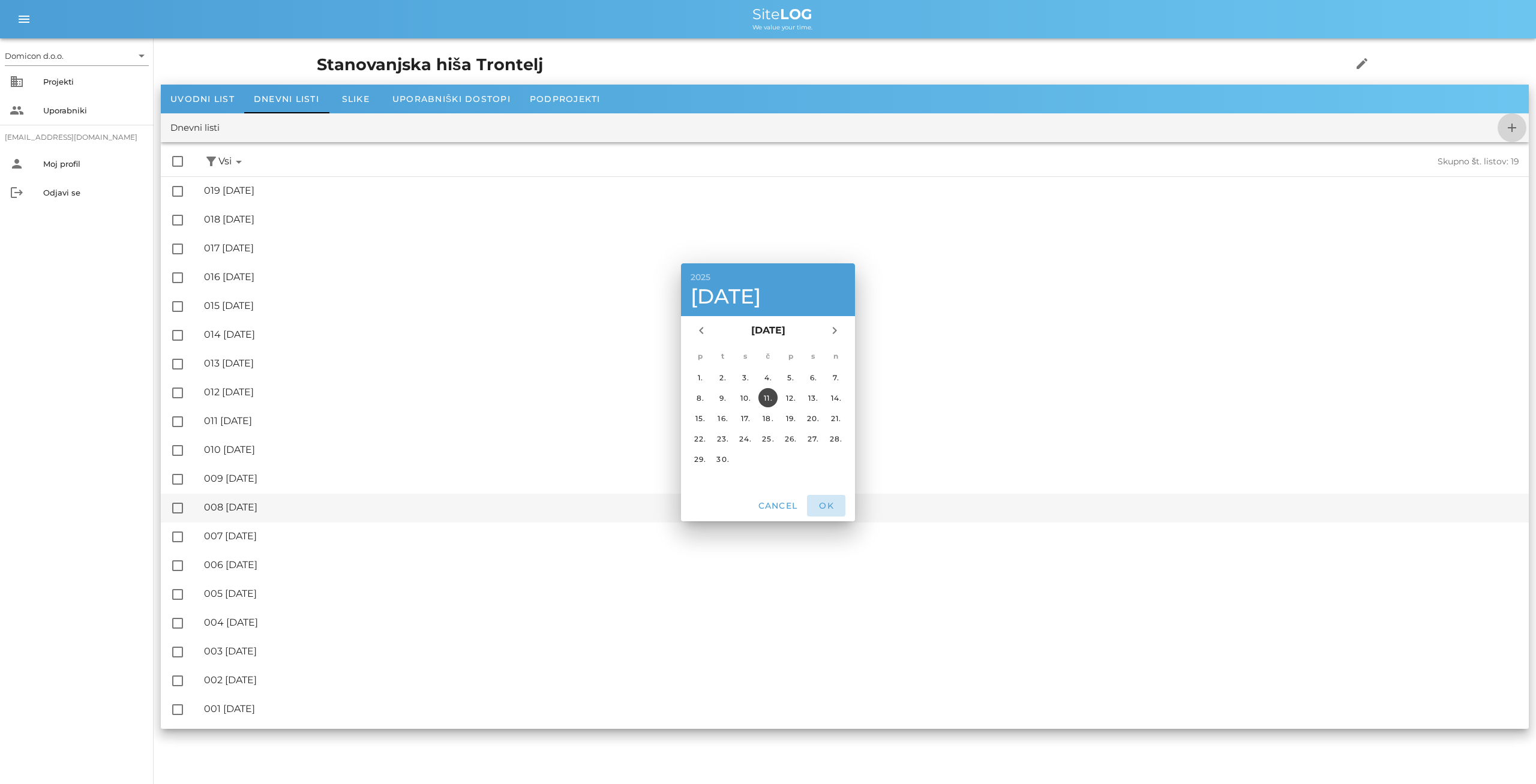
checkbox input "false"
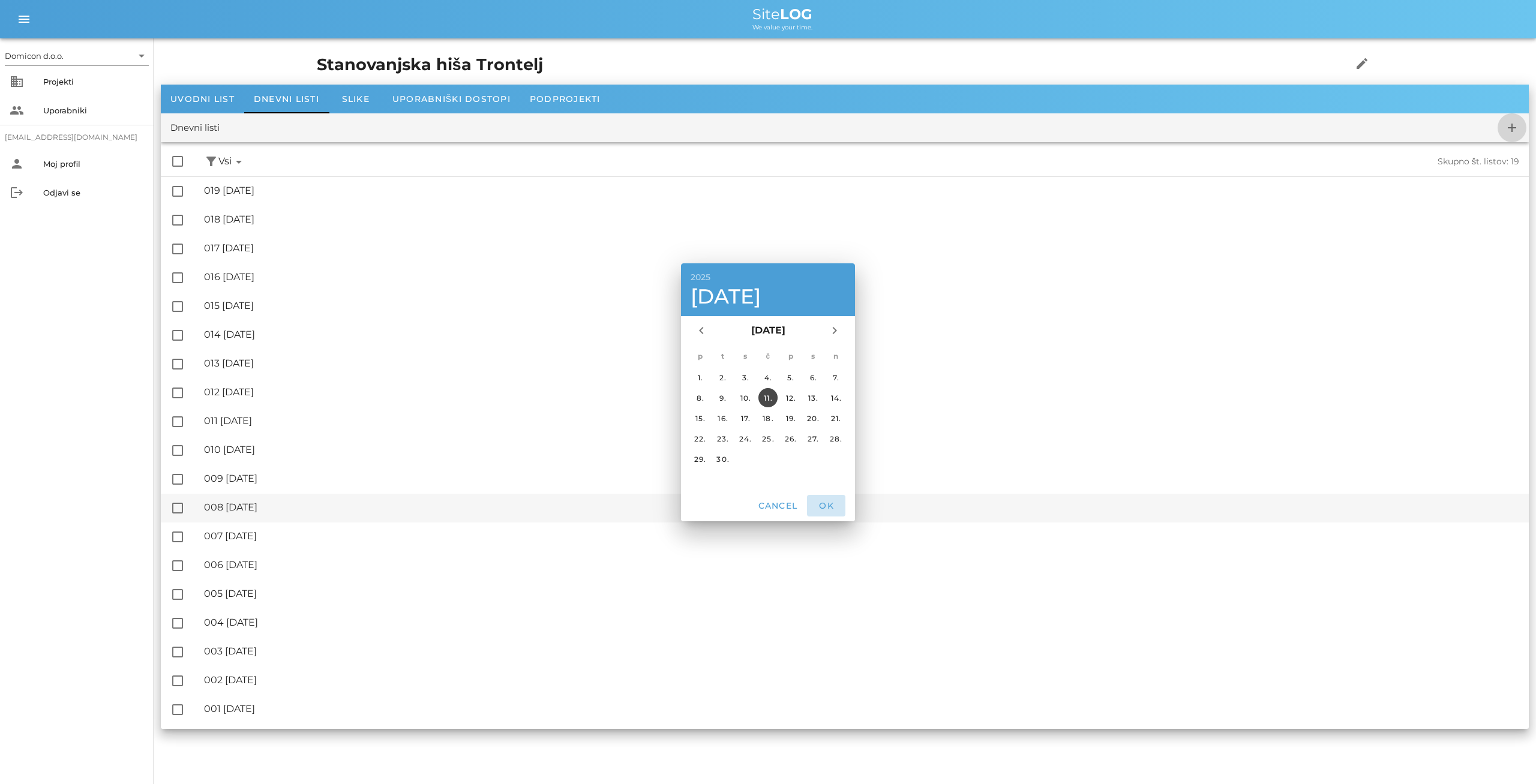
checkbox input "false"
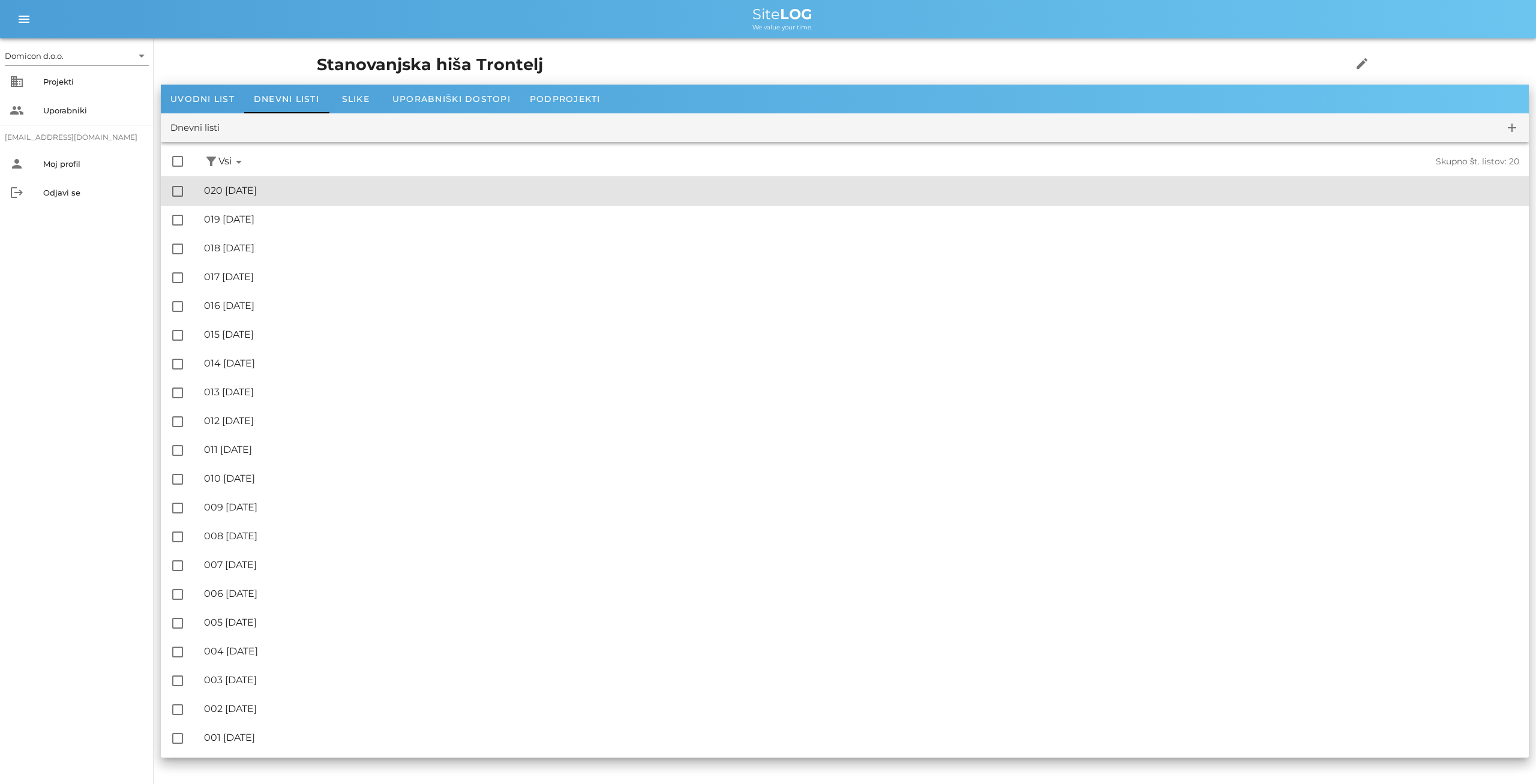
click at [295, 199] on div "🔏 020 [DATE] ✓ Podpisal: Nadzornik ✓ Podpisal: Sestavljalec ✓ Podpisal: Odgovor…" at bounding box center [862, 191] width 1315 height 27
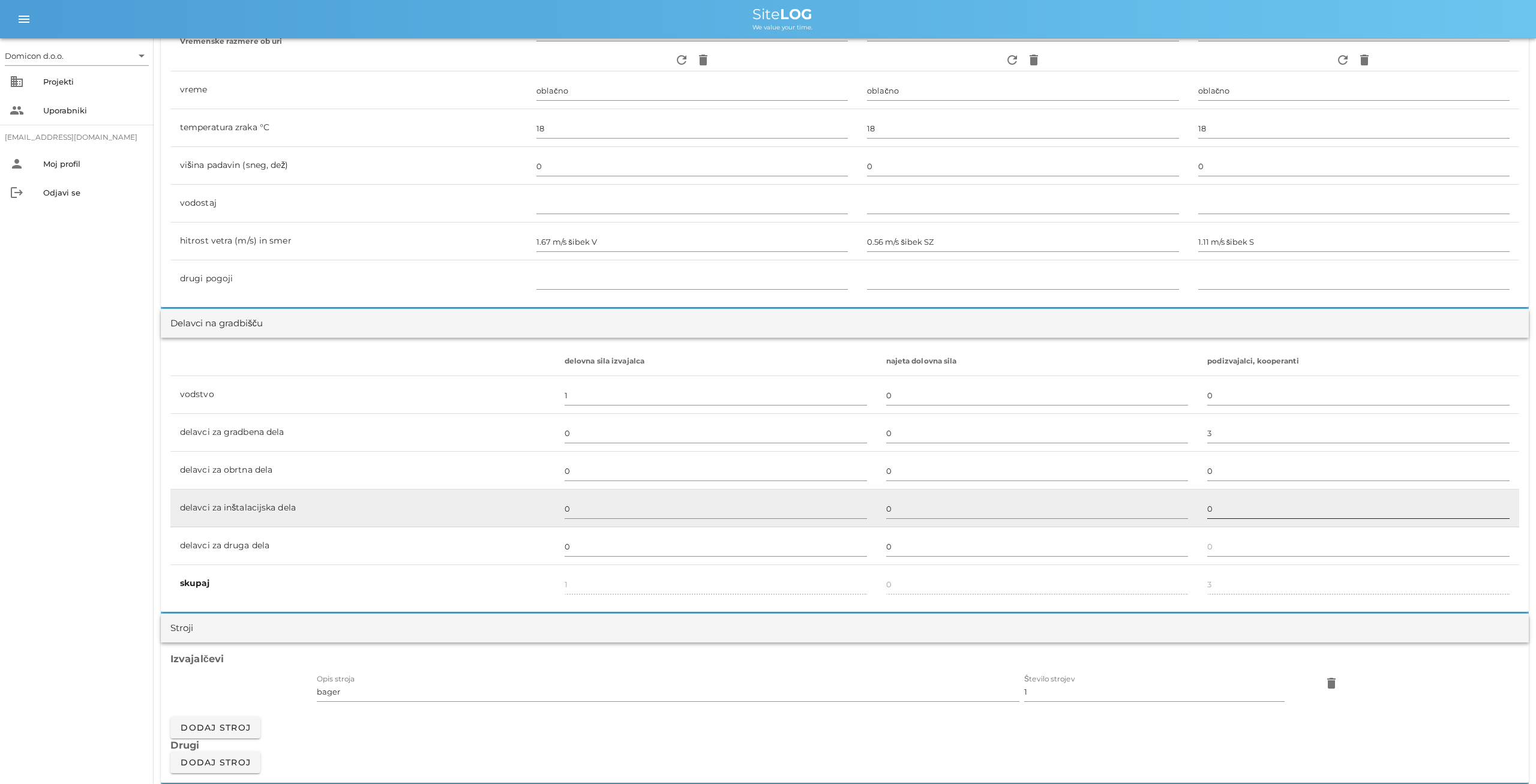
scroll to position [437, 0]
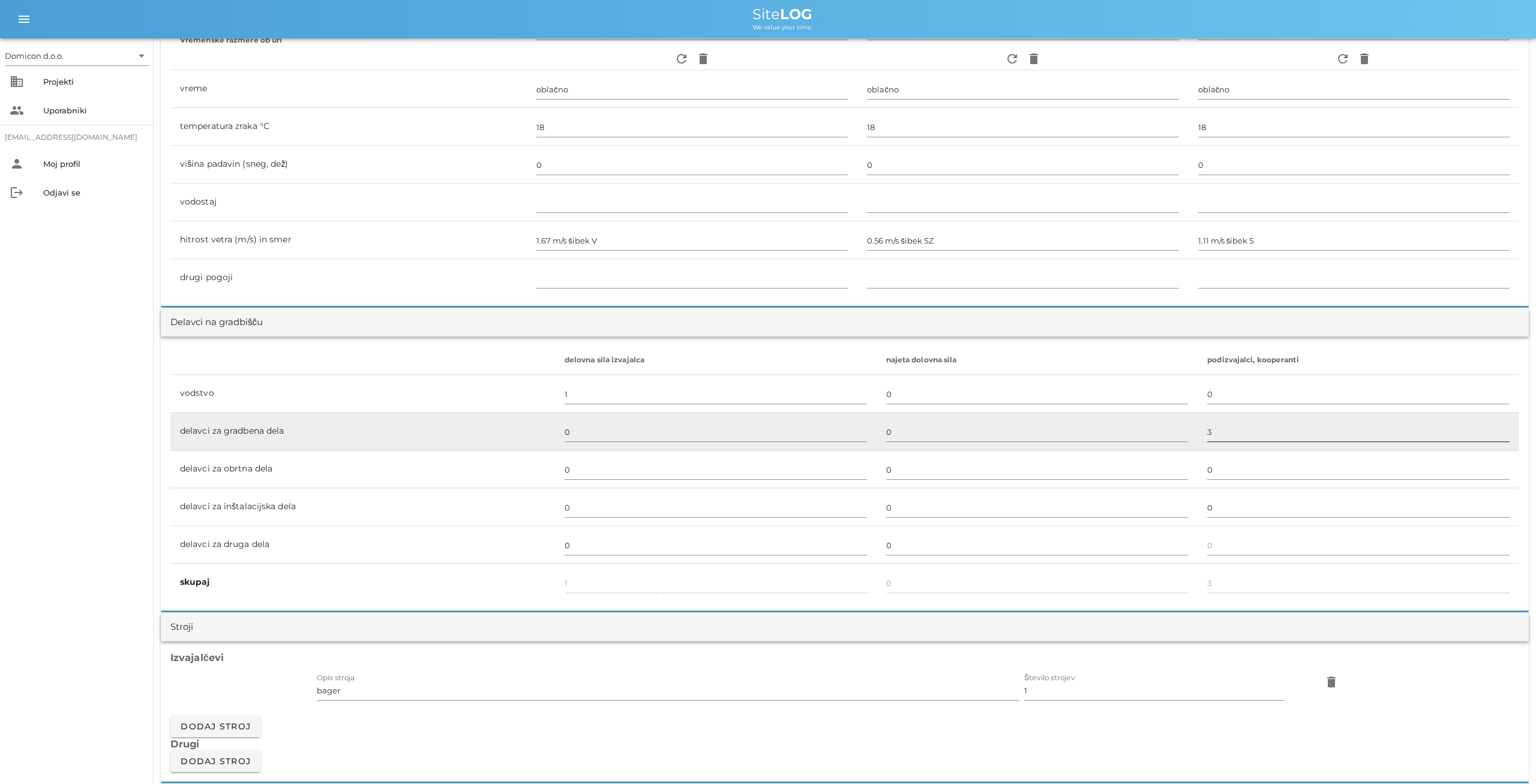
click at [1207, 434] on input "3" at bounding box center [1358, 432] width 302 height 20
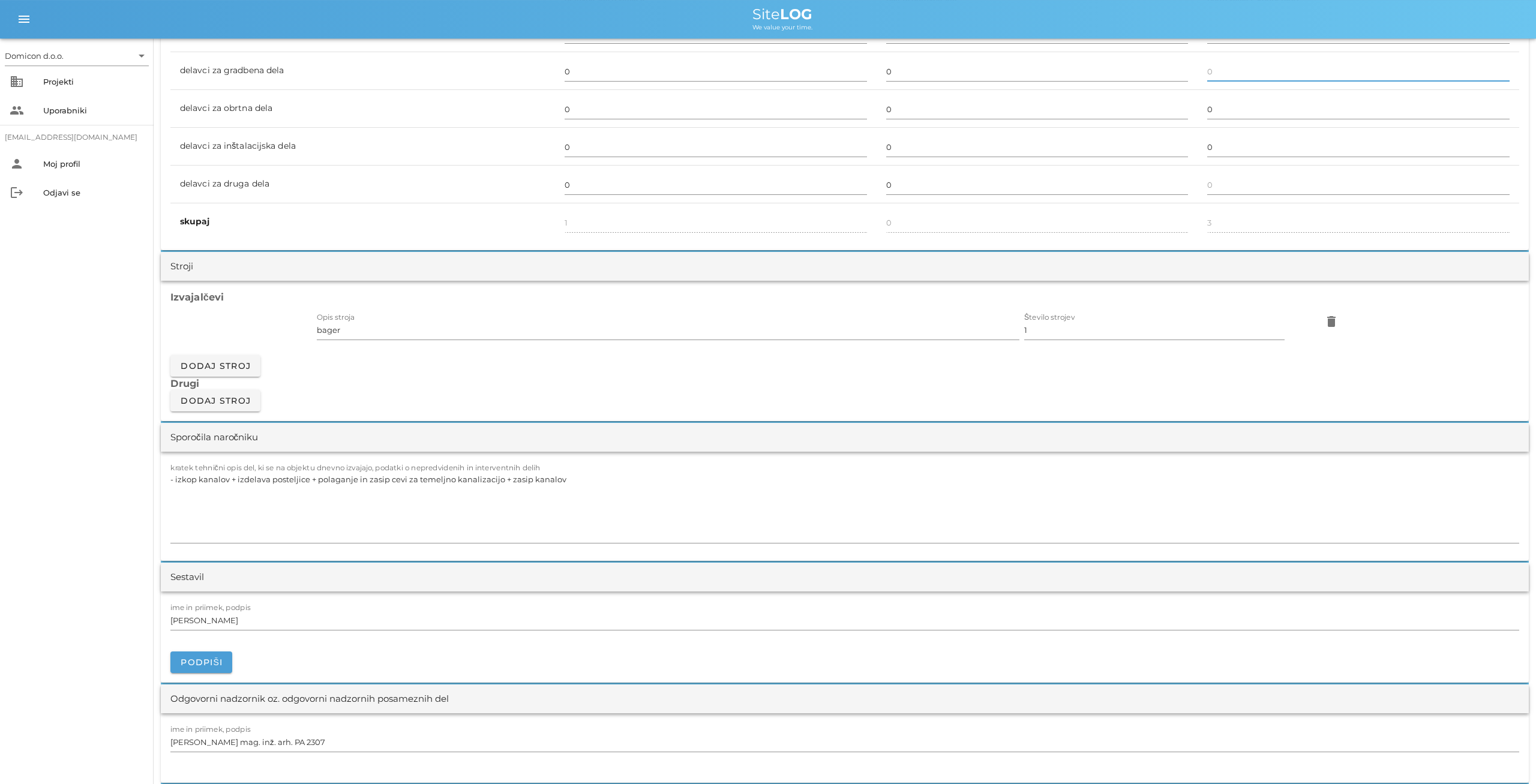
scroll to position [812, 0]
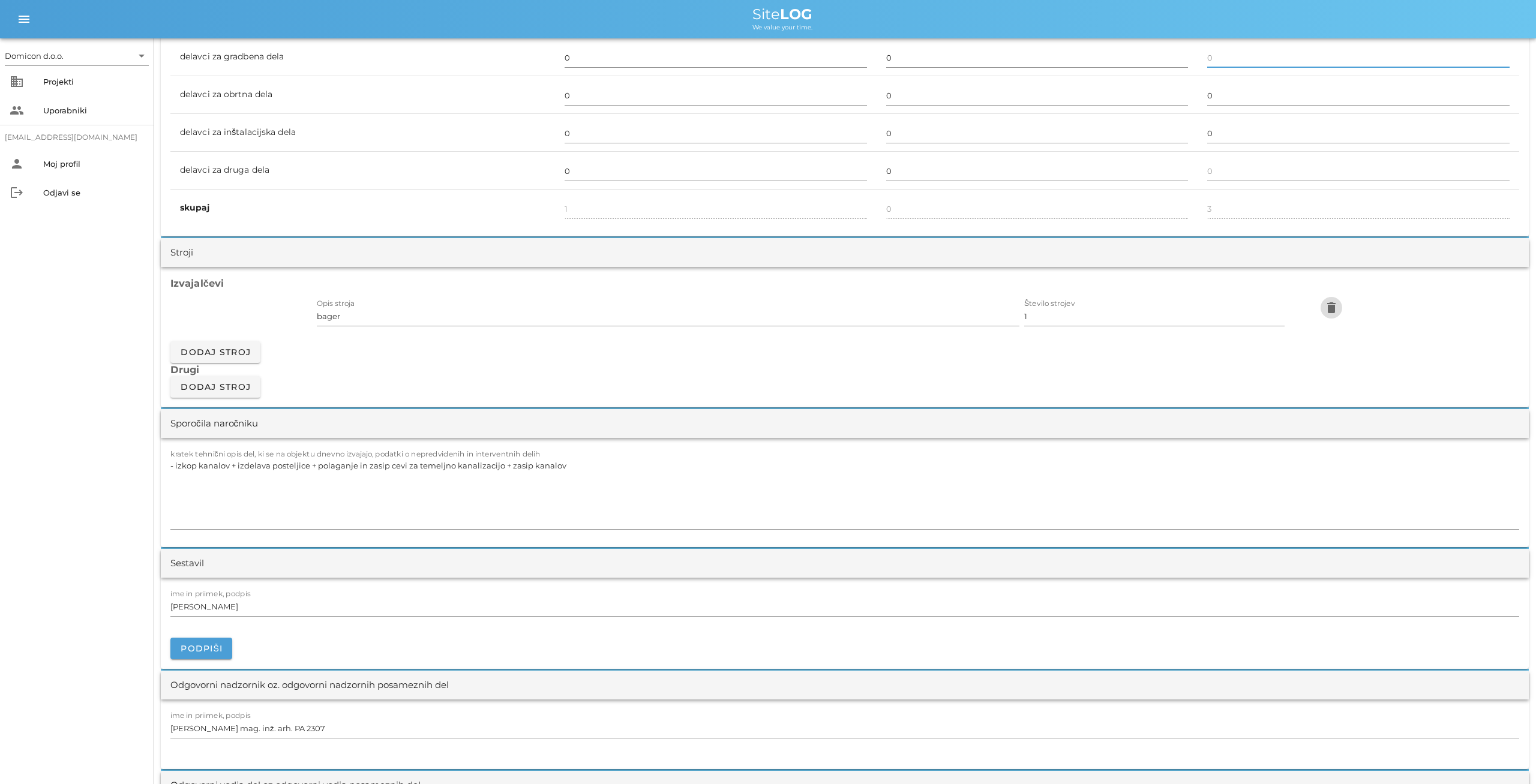
type input "0"
click at [1329, 302] on icon "delete" at bounding box center [1331, 307] width 14 height 14
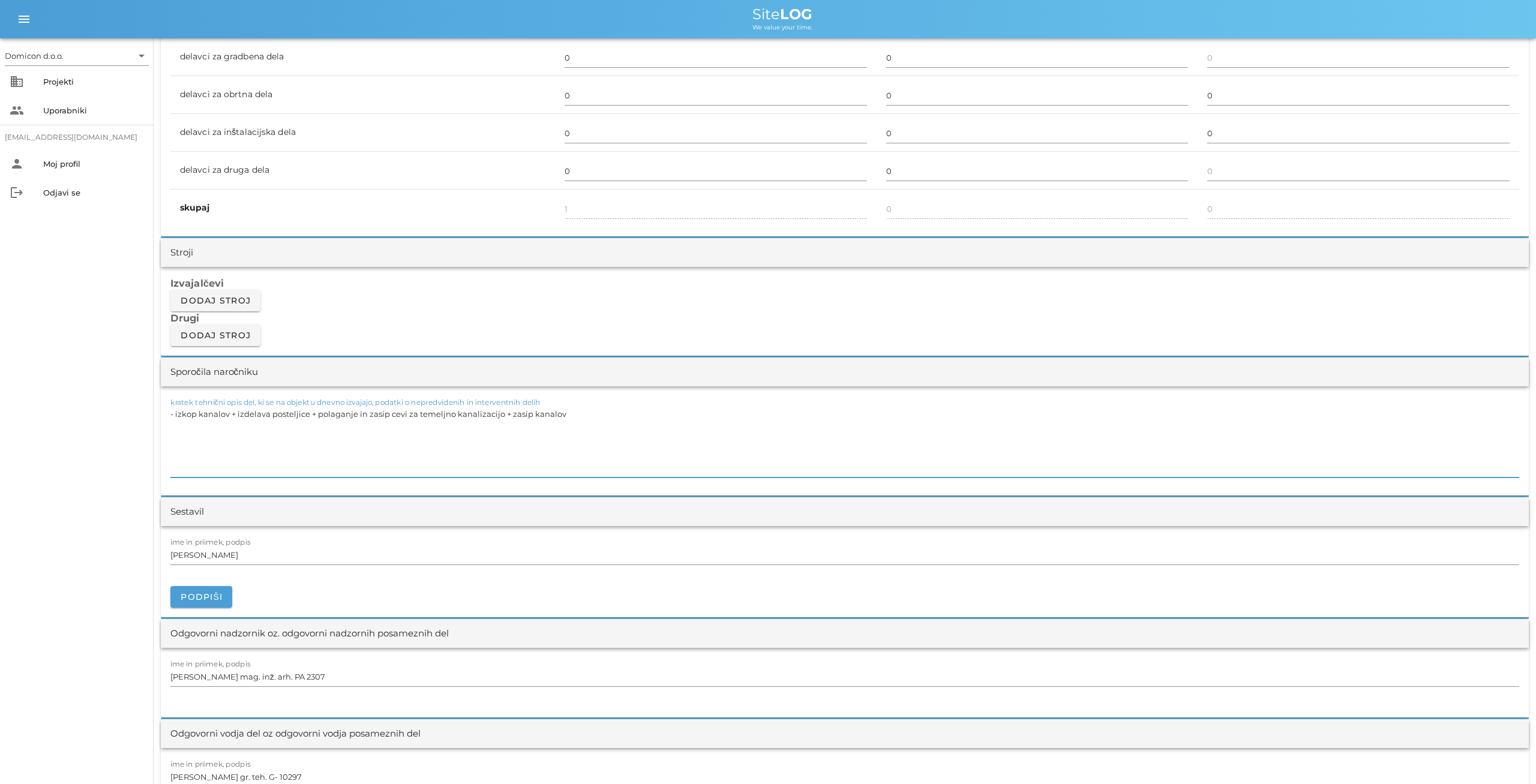
drag, startPoint x: 572, startPoint y: 414, endPoint x: 168, endPoint y: 418, distance: 404.0
click at [170, 418] on textarea "- izkop kanalov + izdelava posteljice + polaganje in zasip cevi za temeljno kan…" at bounding box center [845, 441] width 1349 height 72
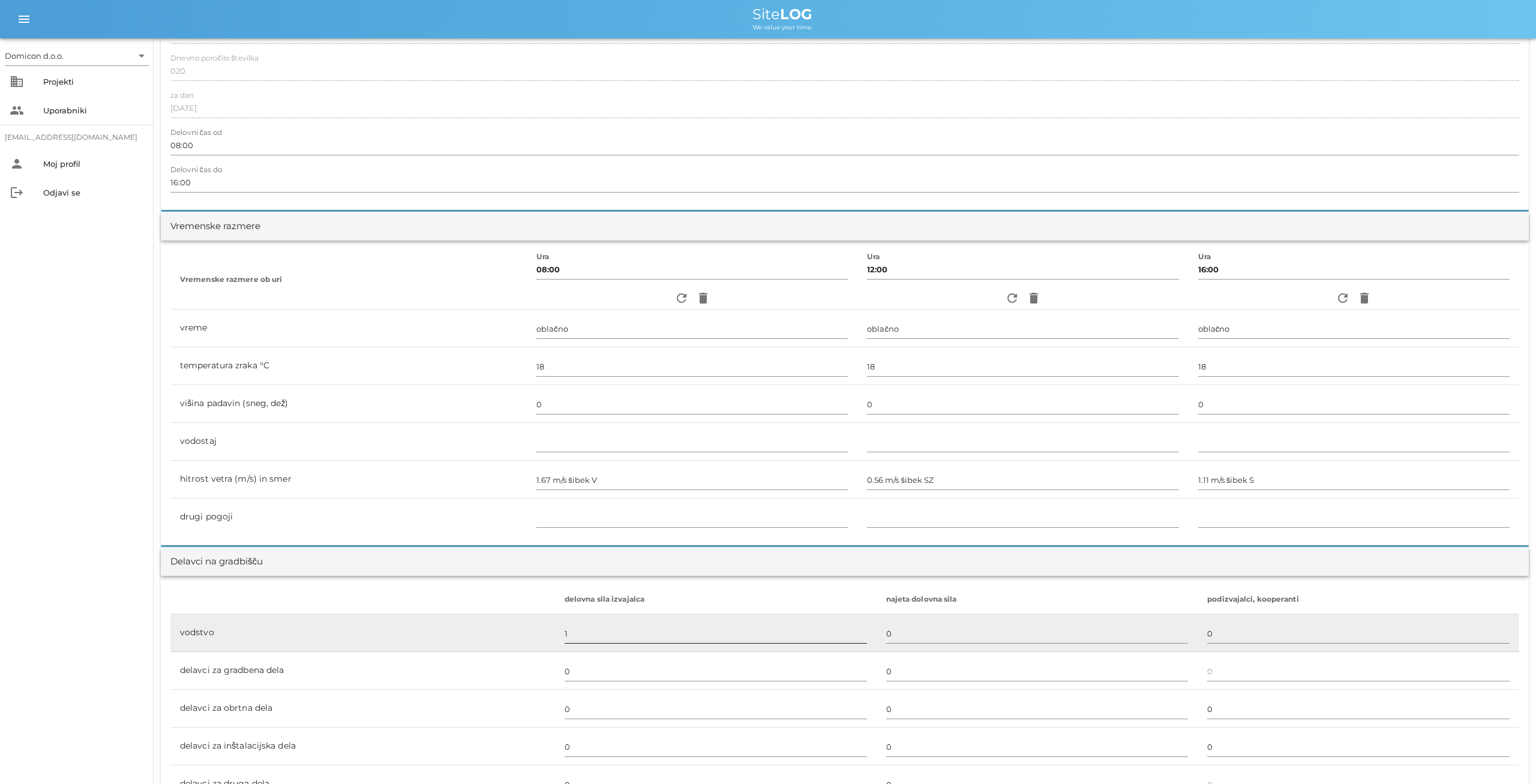
scroll to position [187, 0]
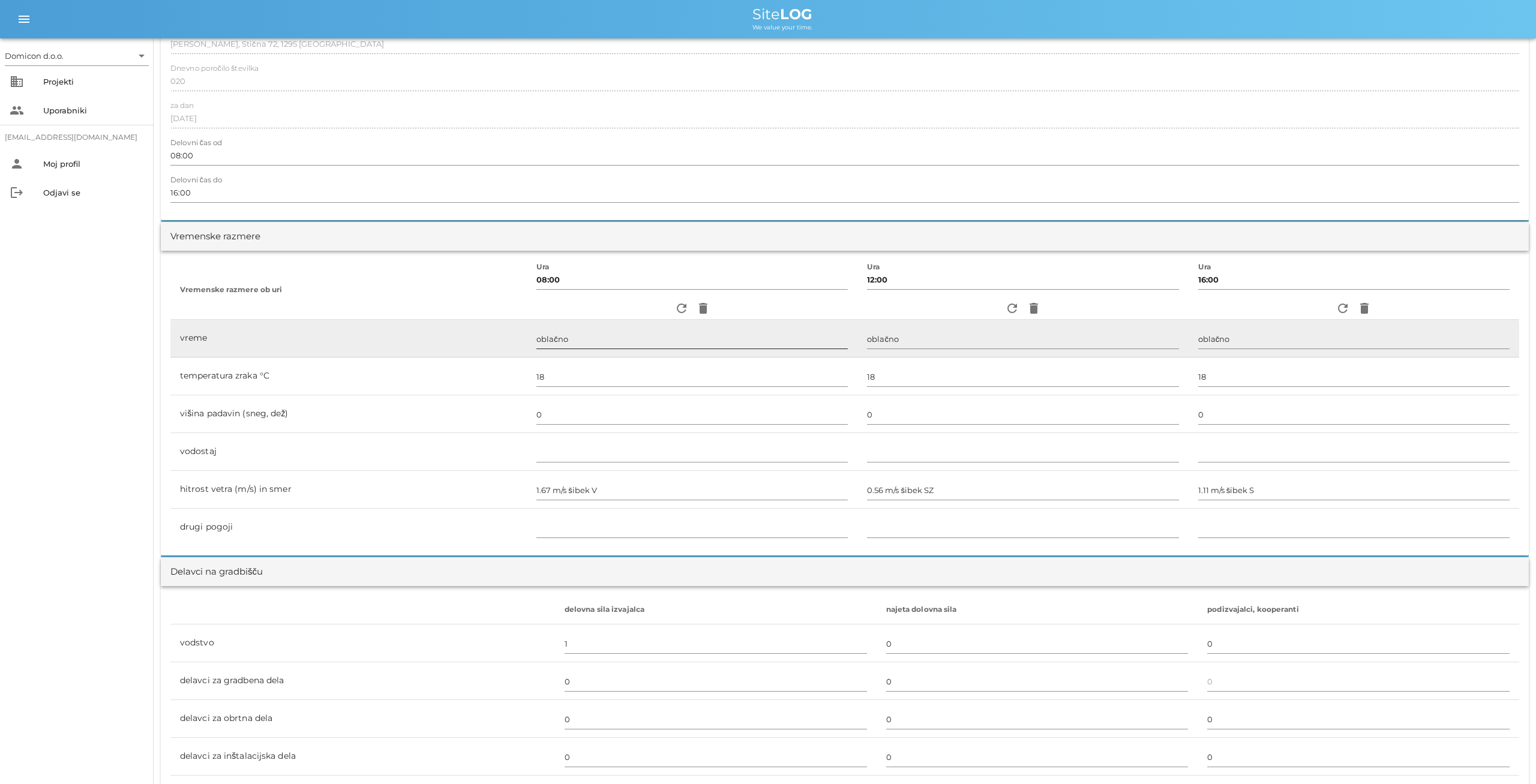
type textarea "- zaradi slabega vremena (dež) se dela niso izvajala"
click at [539, 341] on input "oblačno" at bounding box center [692, 339] width 312 height 20
type input "dež"
click at [915, 344] on input "oblačno" at bounding box center [1023, 339] width 312 height 20
type input "dež"
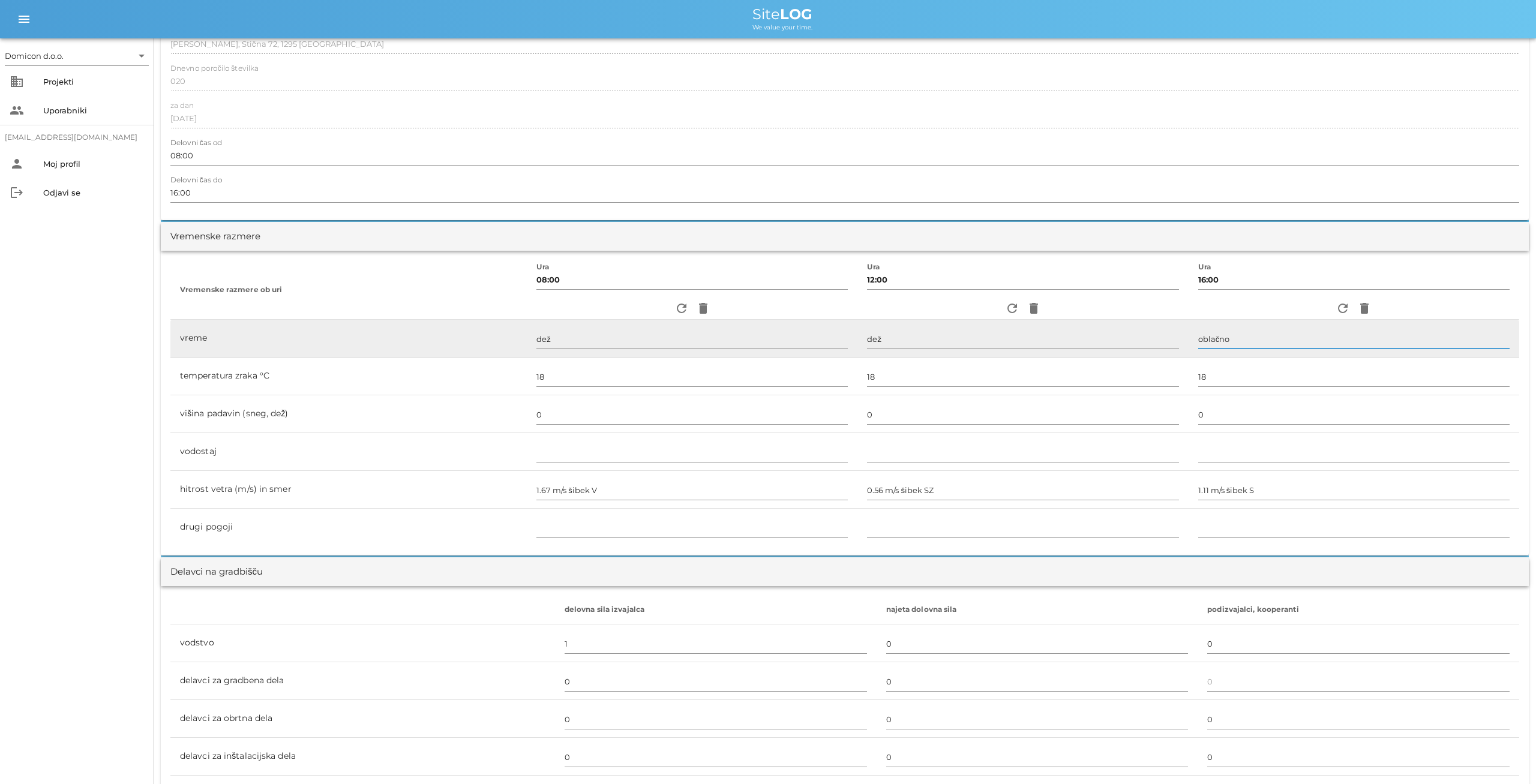
click at [1215, 335] on input "oblačno" at bounding box center [1354, 339] width 312 height 20
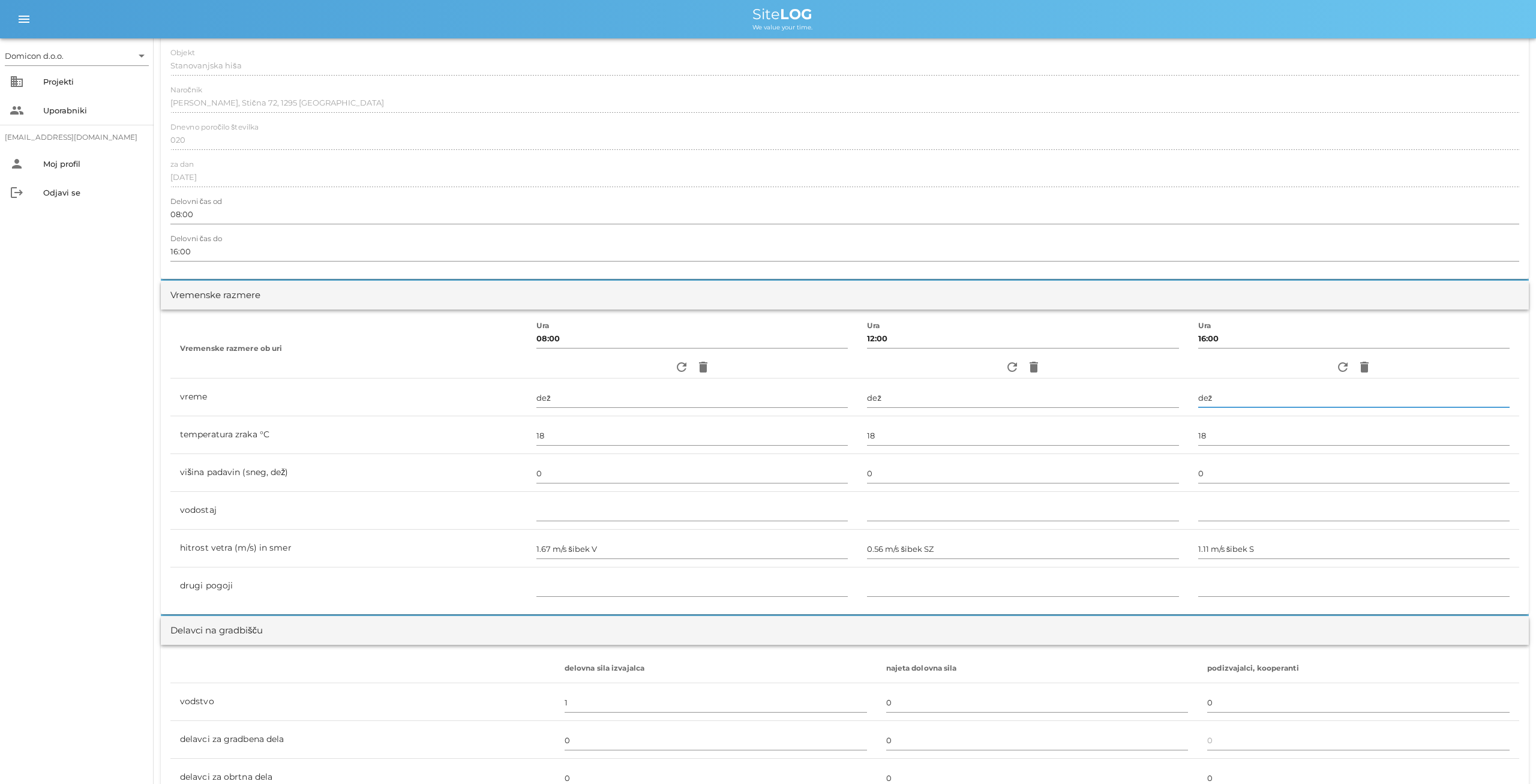
scroll to position [23, 0]
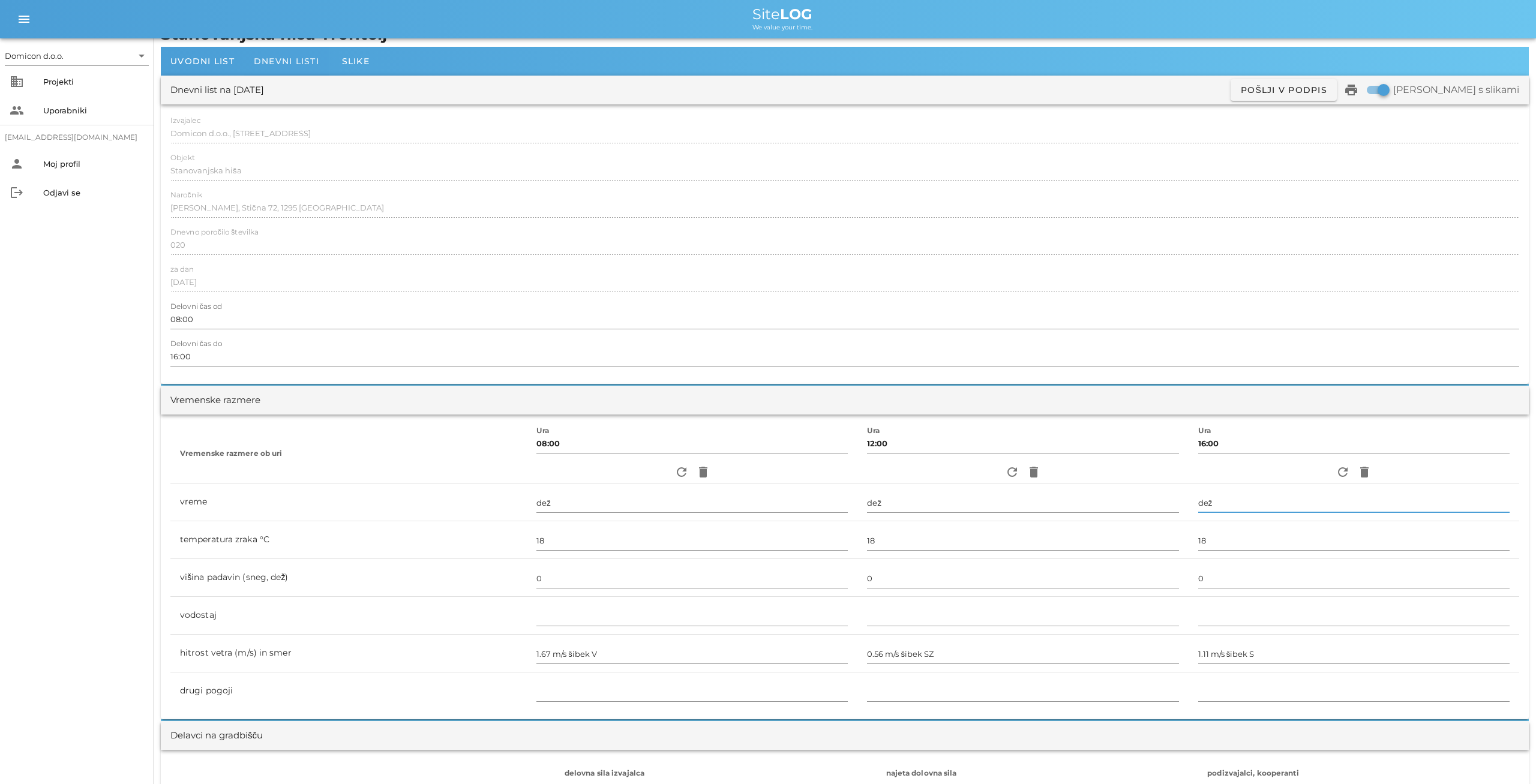
type input "dež"
click at [303, 61] on span "Dnevni listi" at bounding box center [286, 61] width 65 height 11
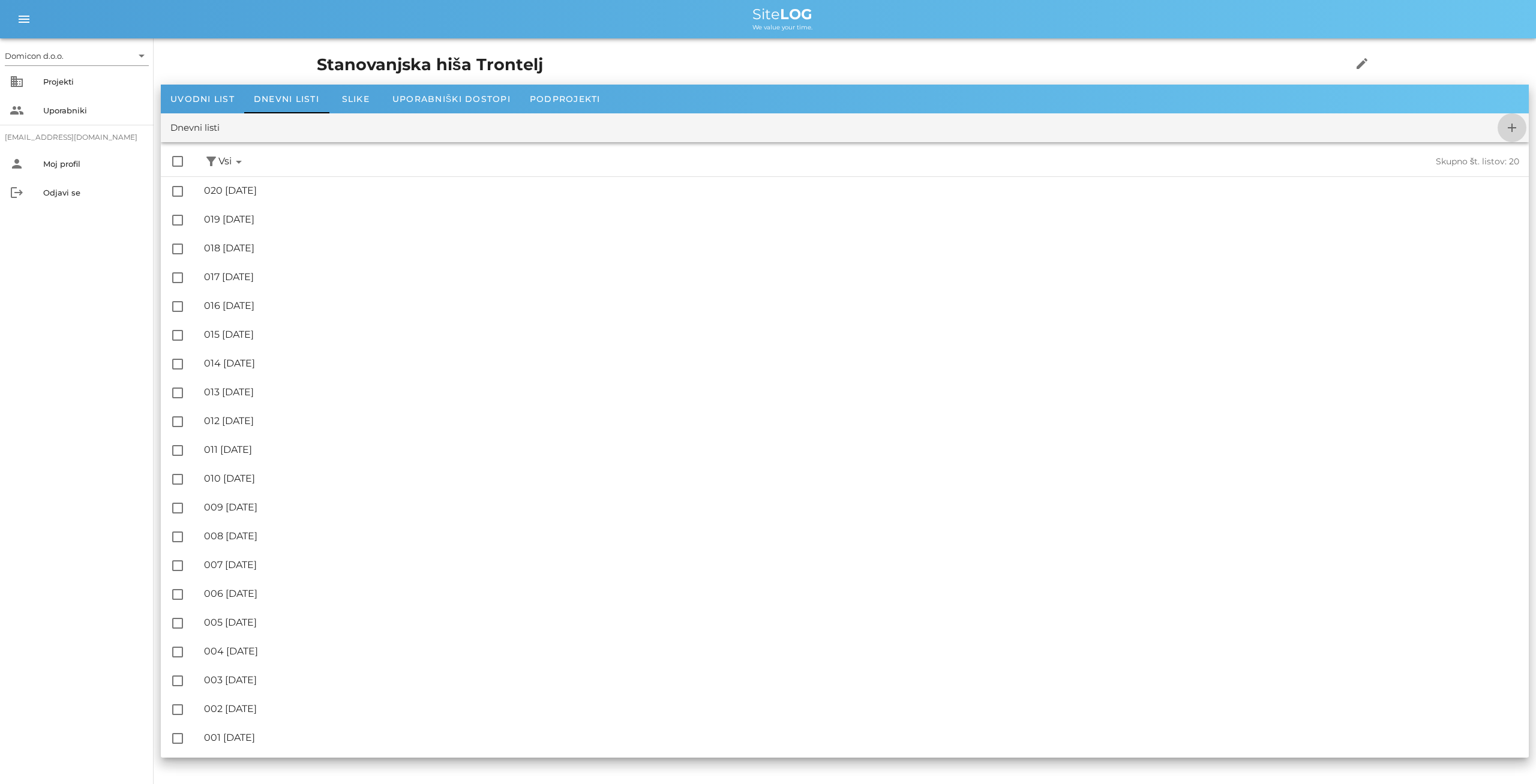
click at [1515, 124] on icon "add" at bounding box center [1512, 127] width 14 height 14
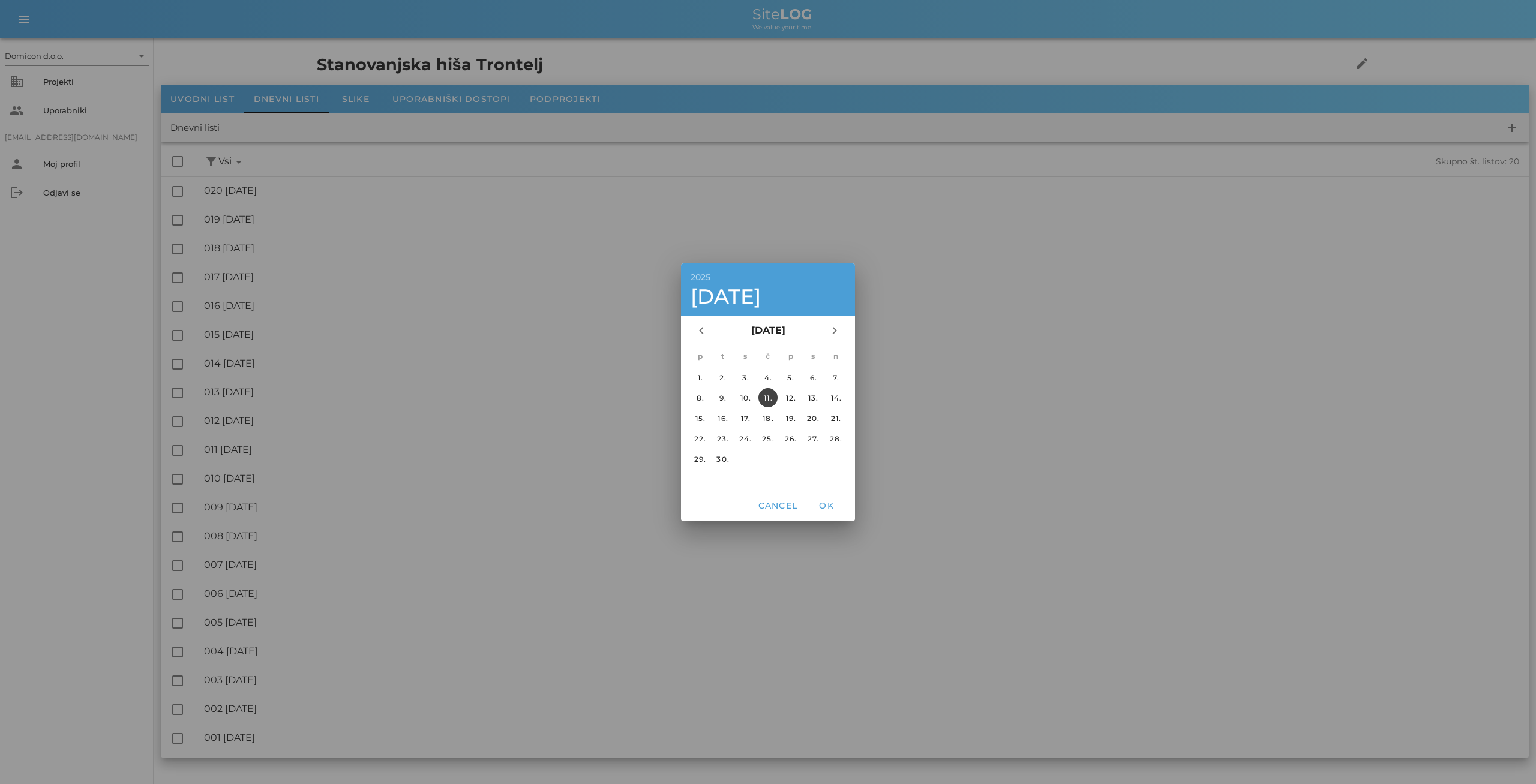
click at [772, 397] on div "11." at bounding box center [768, 397] width 20 height 9
click at [826, 507] on span "OK" at bounding box center [826, 506] width 29 height 11
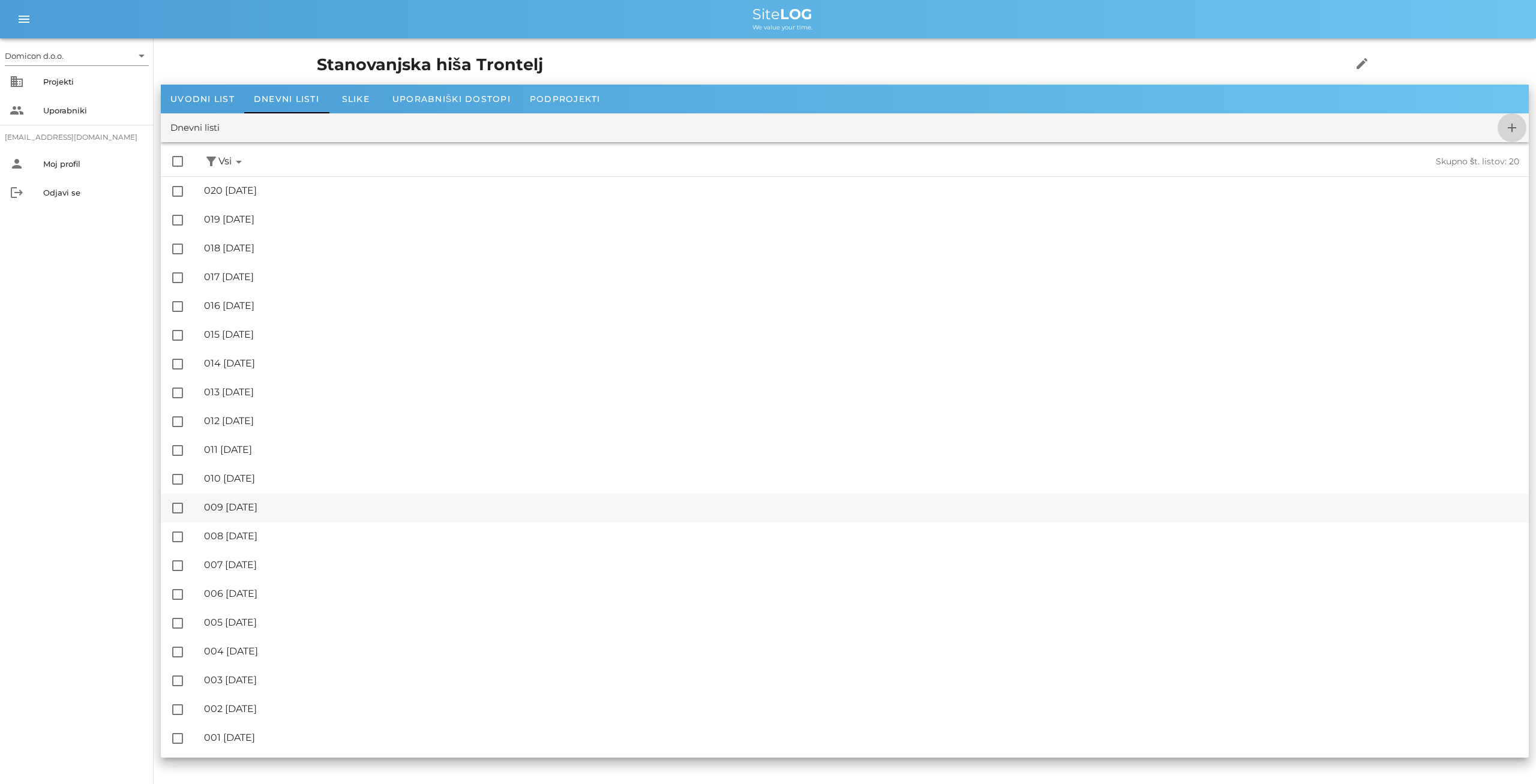
checkbox input "false"
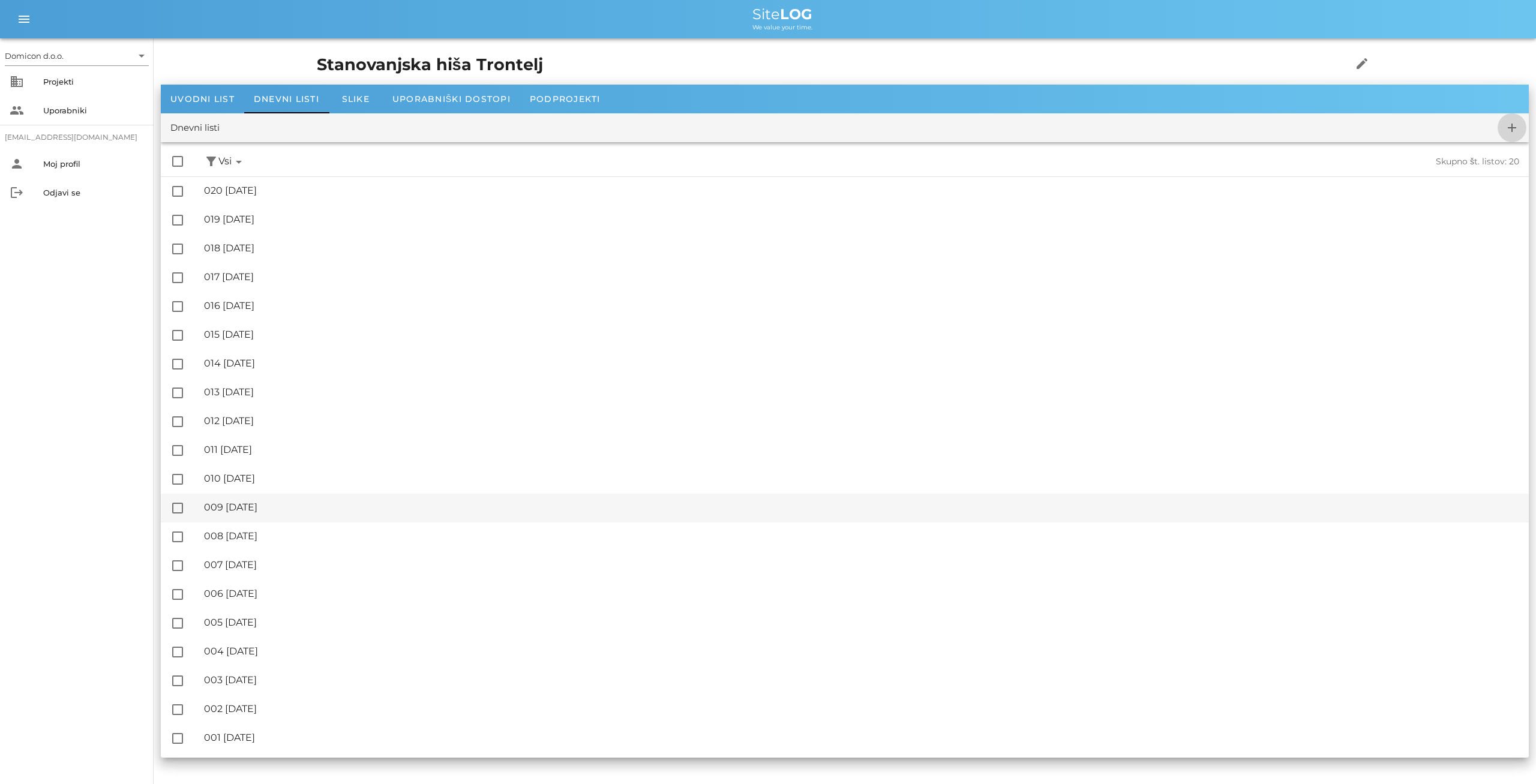
checkbox input "false"
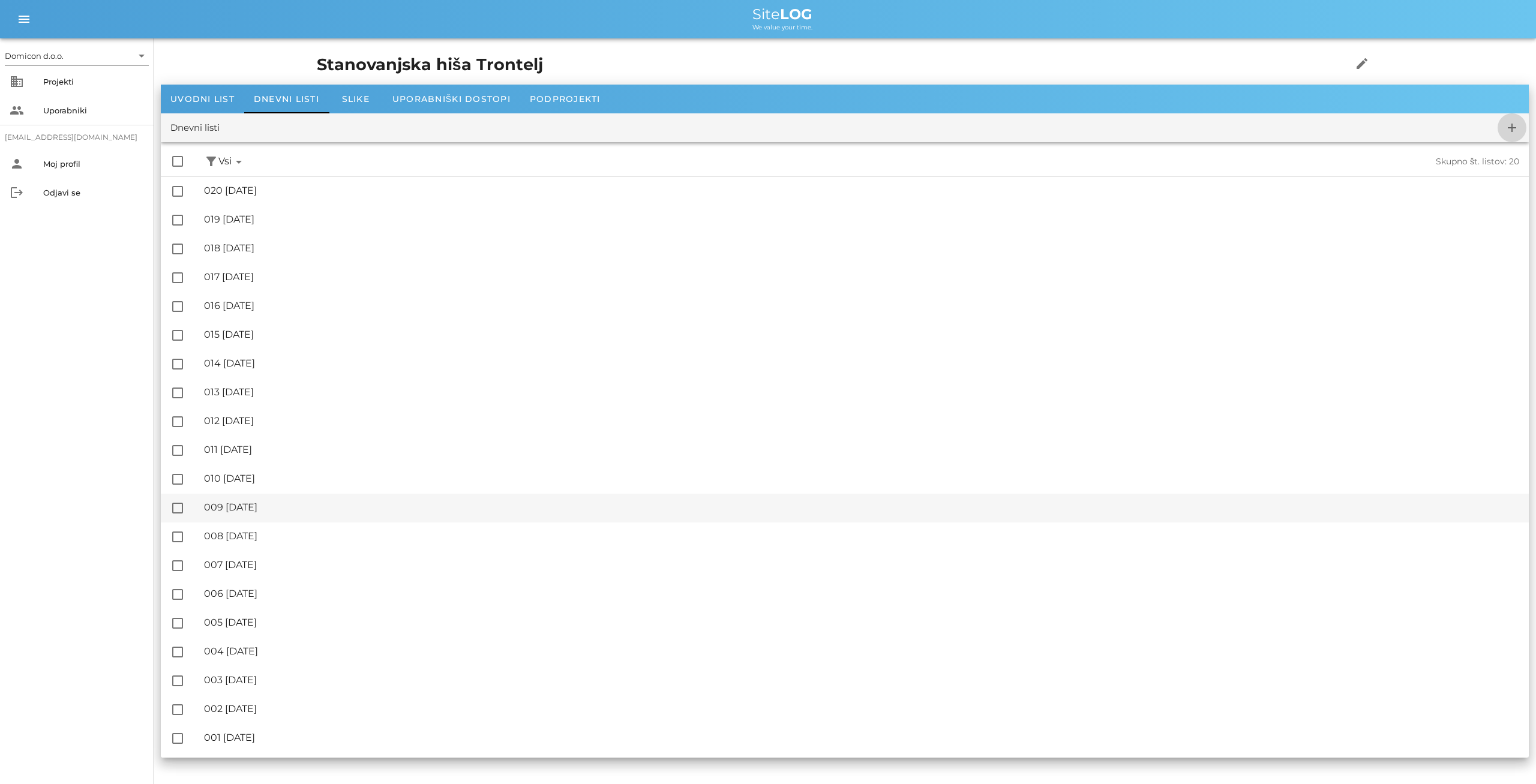
checkbox input "false"
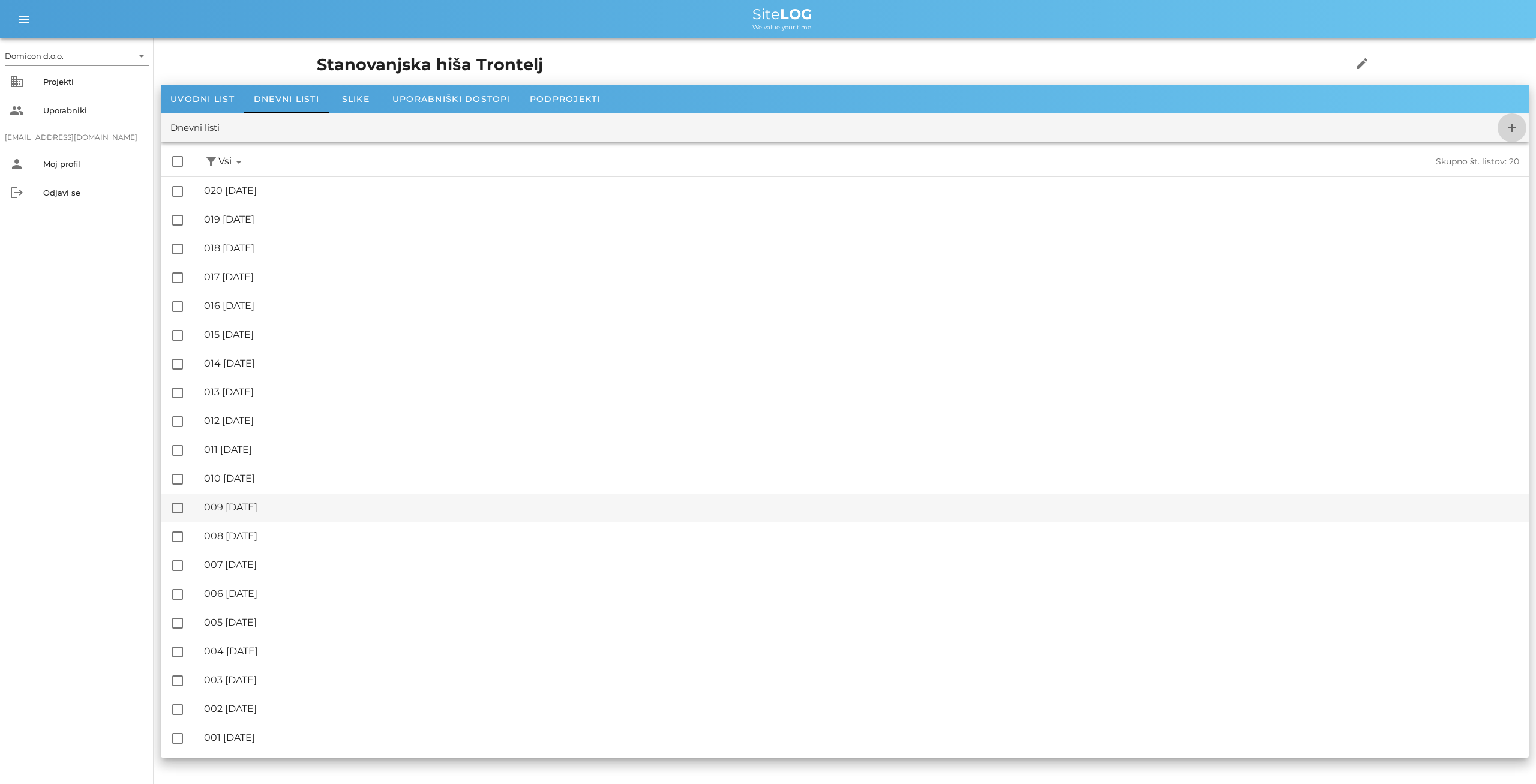
checkbox input "false"
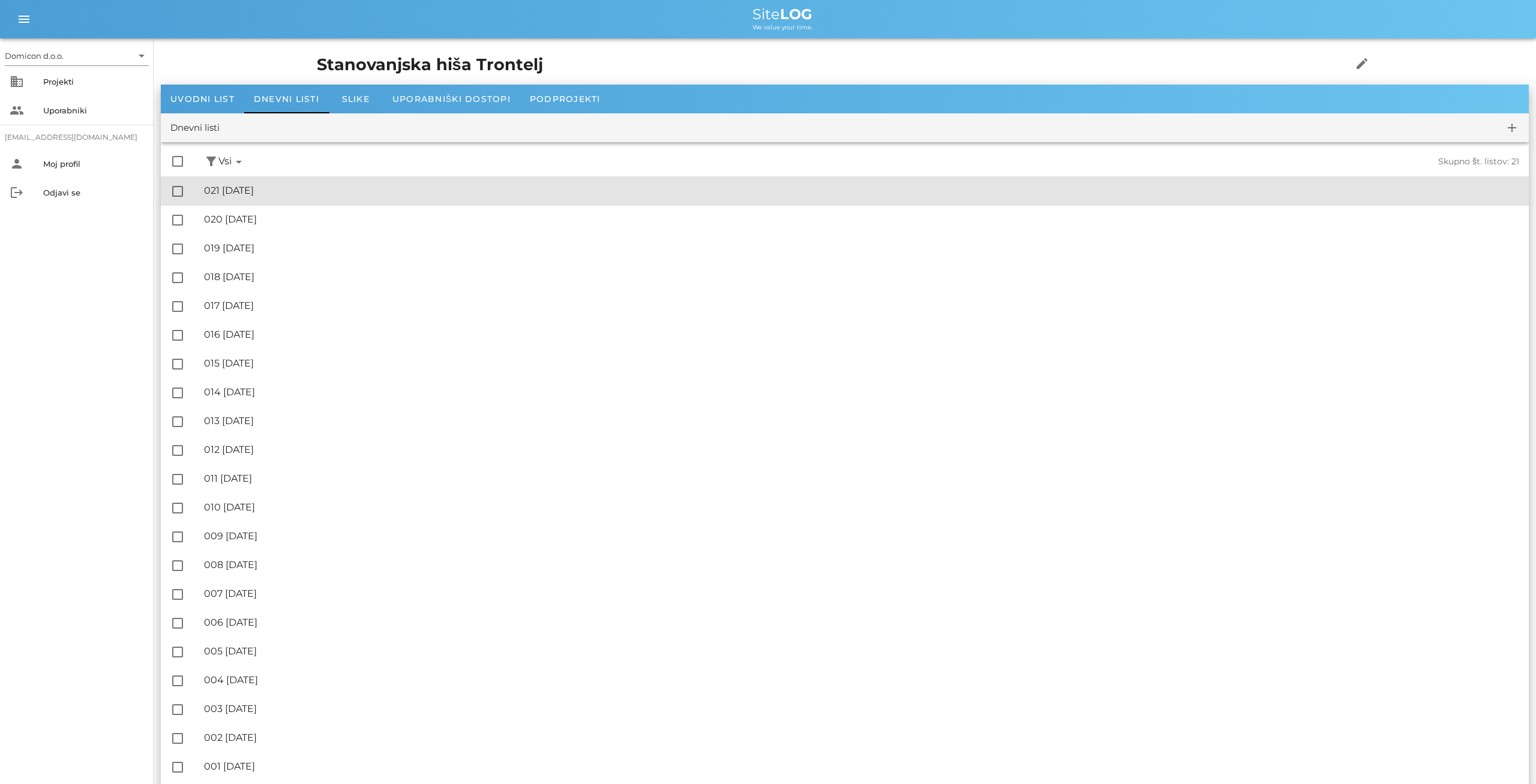
click at [293, 189] on div "🔏 021 [DATE]" at bounding box center [862, 190] width 1315 height 12
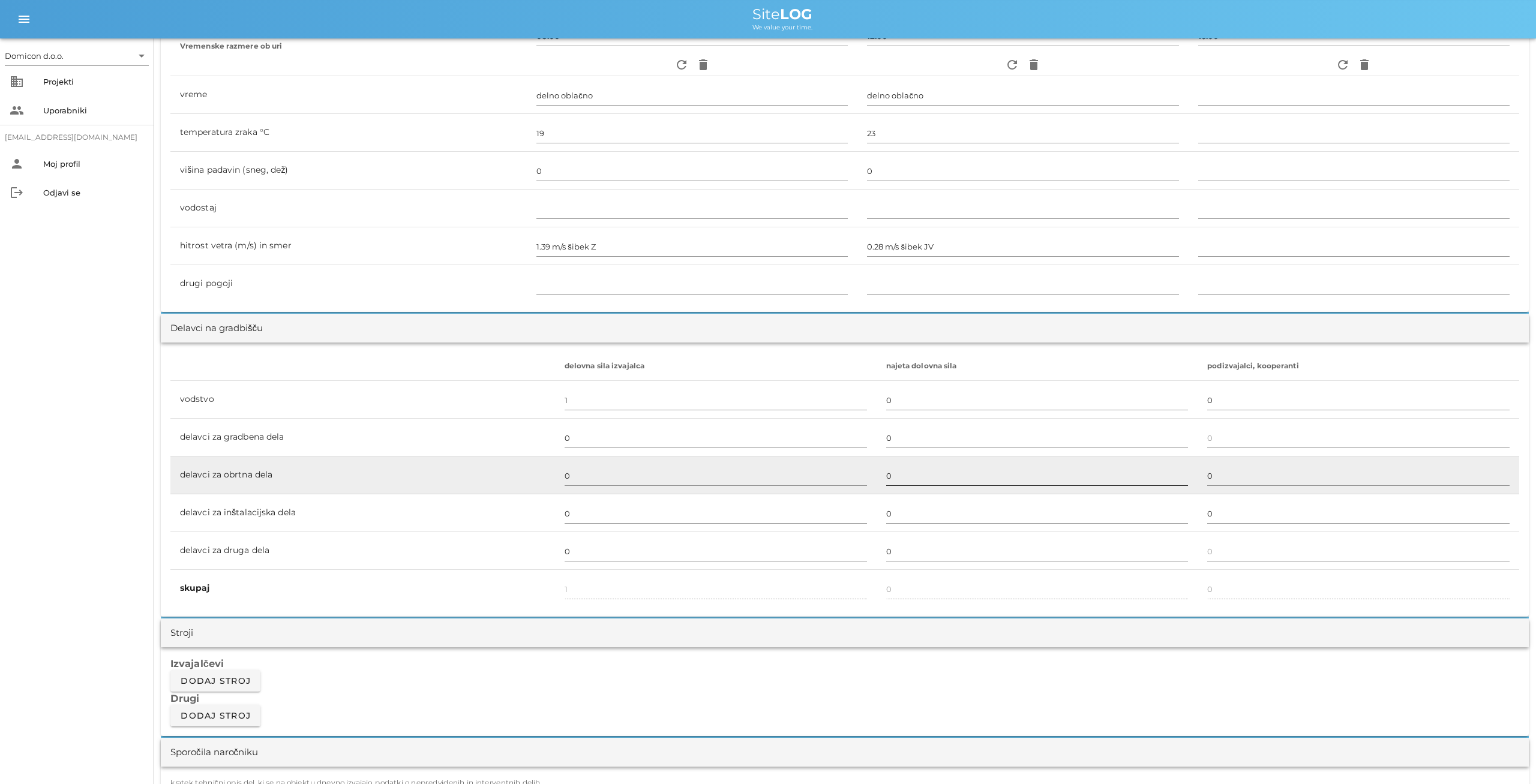
scroll to position [437, 0]
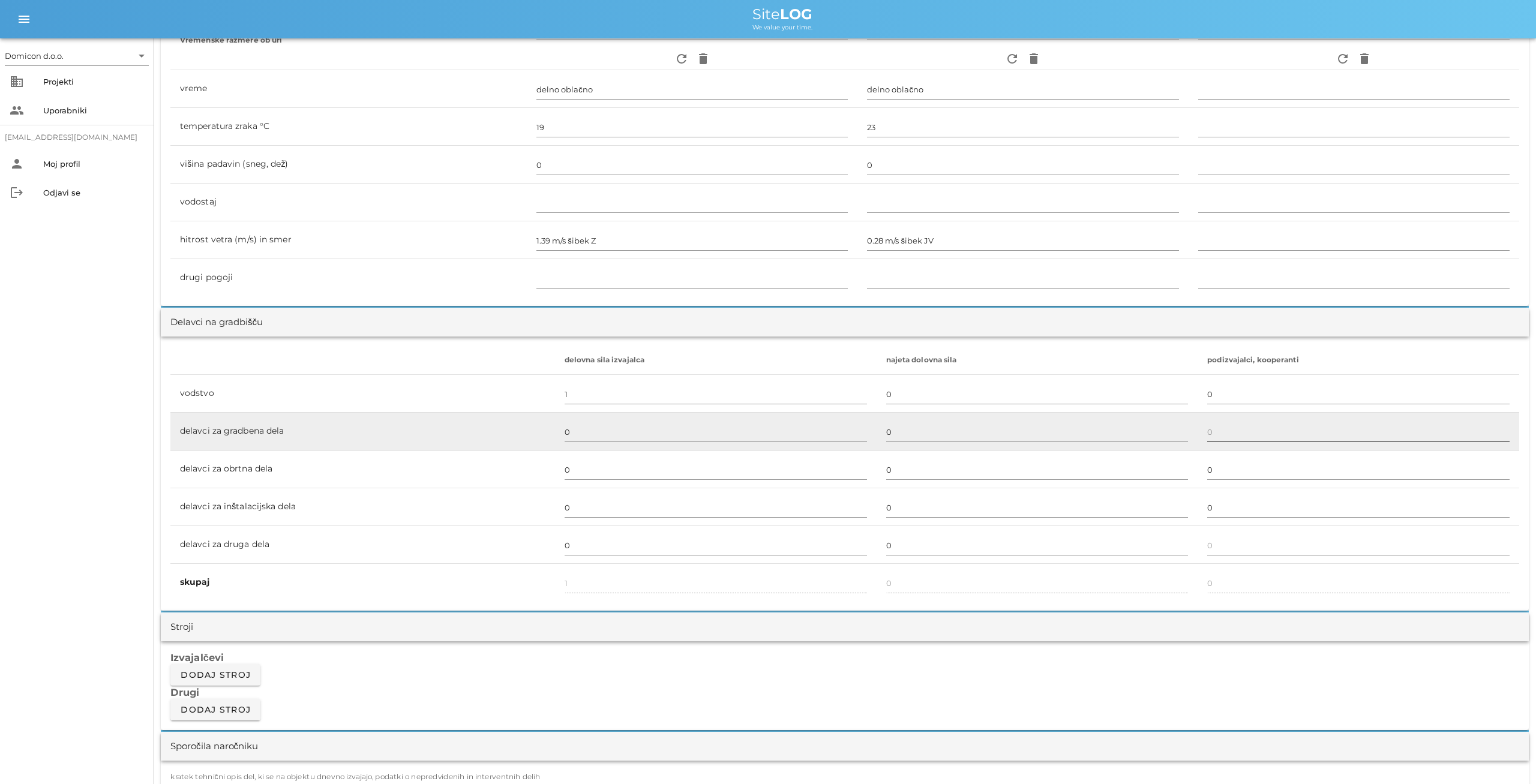
click at [1207, 433] on input "text" at bounding box center [1358, 432] width 302 height 20
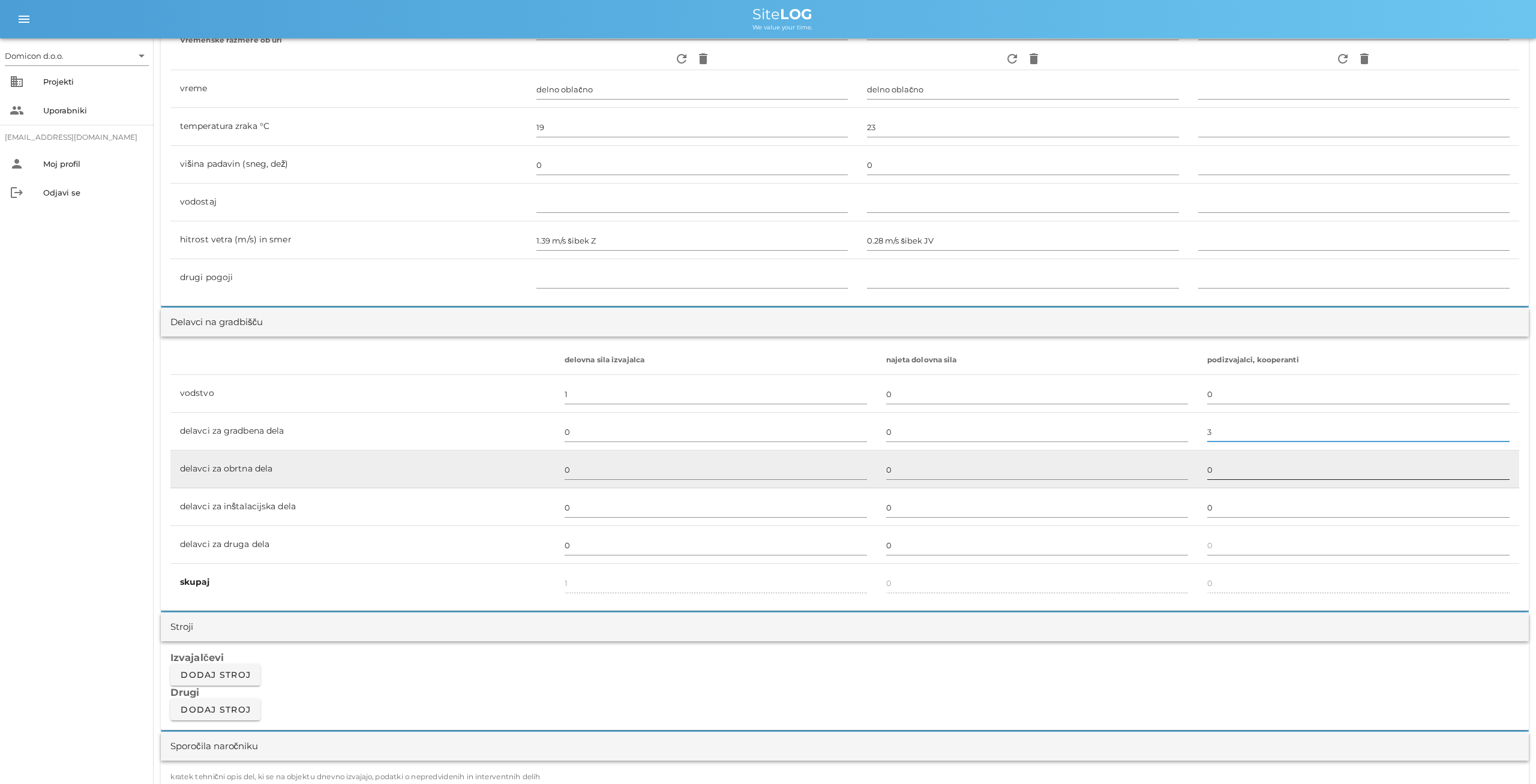
type input "3"
click at [1227, 465] on input "0" at bounding box center [1358, 470] width 302 height 20
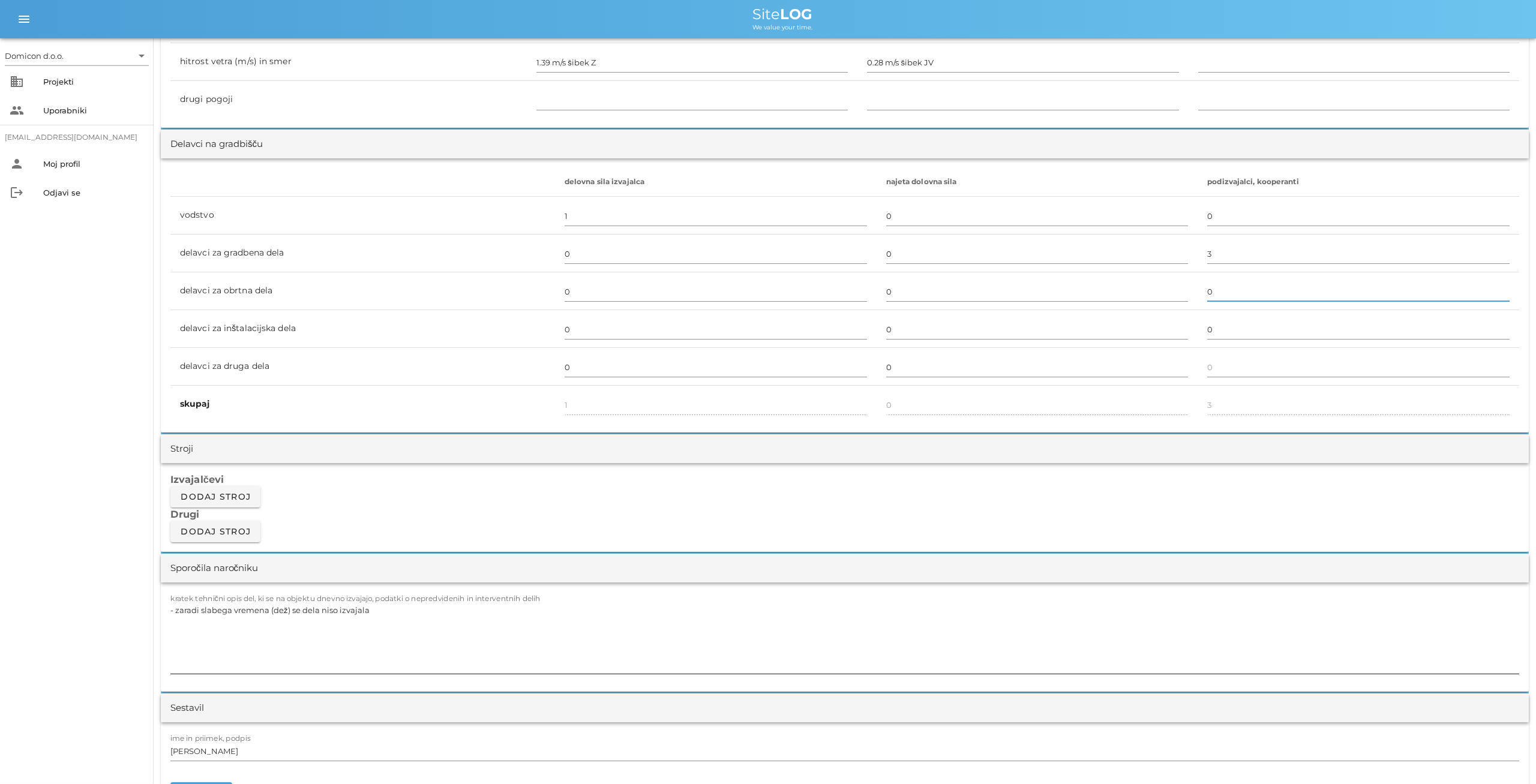
scroll to position [749, 0]
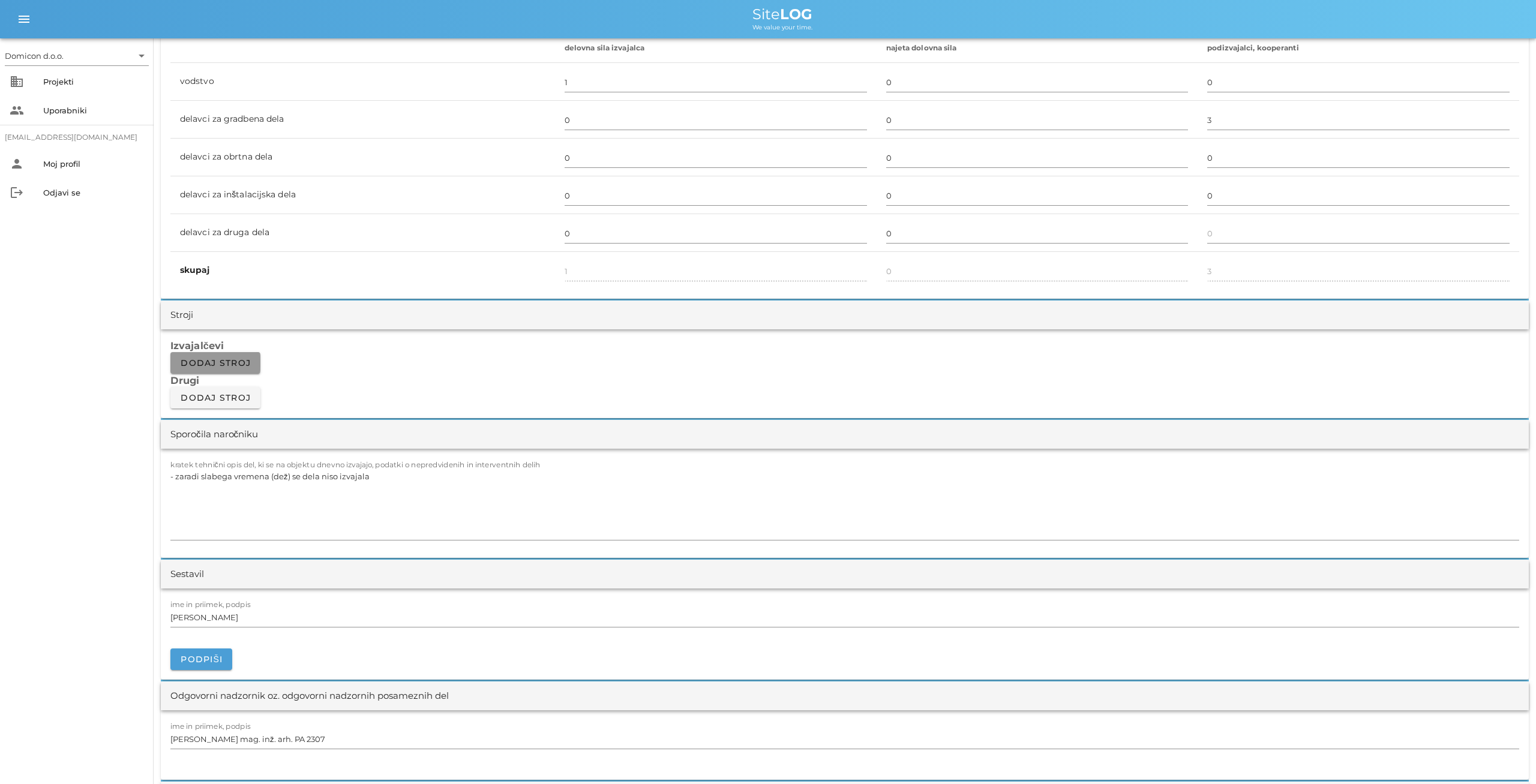
click at [240, 354] on button "Dodaj stroj" at bounding box center [215, 363] width 90 height 21
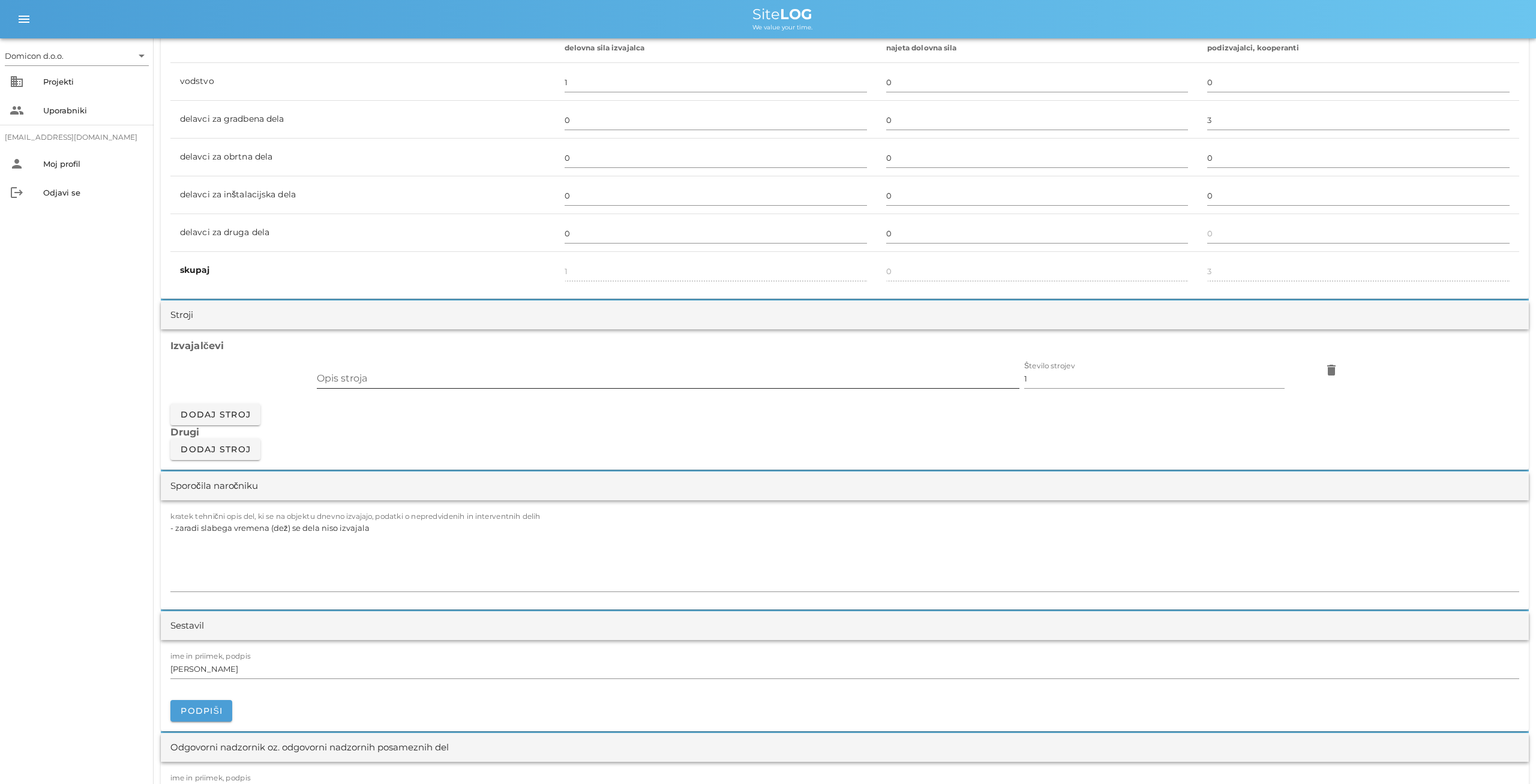
click at [380, 378] on input "Opis stroja" at bounding box center [668, 379] width 703 height 20
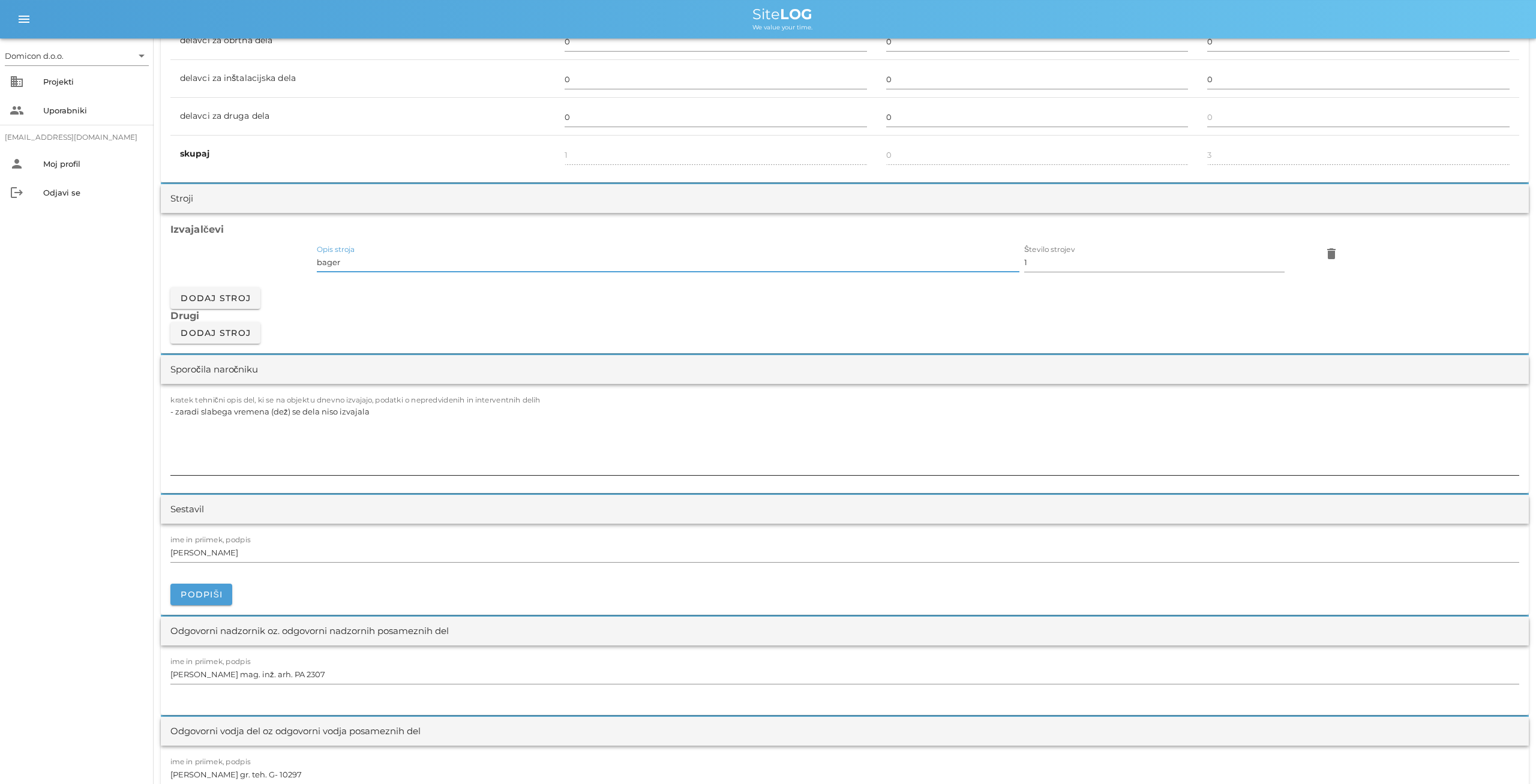
scroll to position [874, 0]
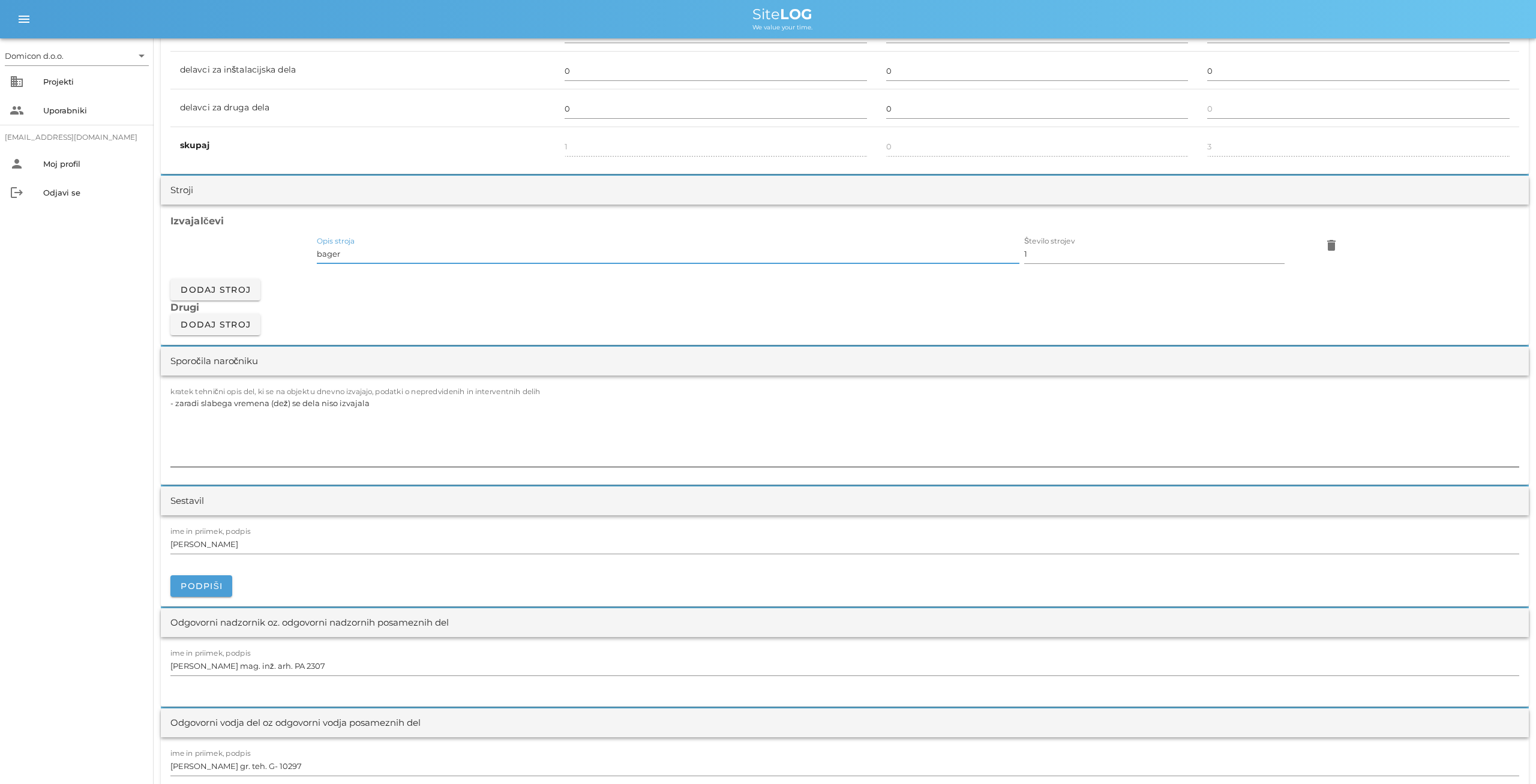
type input "bager"
click at [380, 405] on textarea "- zaradi slabega vremena (dež) se dela niso izvajala" at bounding box center [845, 430] width 1349 height 72
click at [326, 401] on textarea "- višinska izravnava obstoječega terena s dobavljenim tamposnkim materialom" at bounding box center [845, 430] width 1349 height 72
click at [413, 404] on textarea "- višinska izravnava obstoječega terena z dobavljenim tamposnkim materialom" at bounding box center [845, 430] width 1349 height 72
type textarea "- višinska izravnava obstoječega terena z dobavljenim tamponskim materialom"
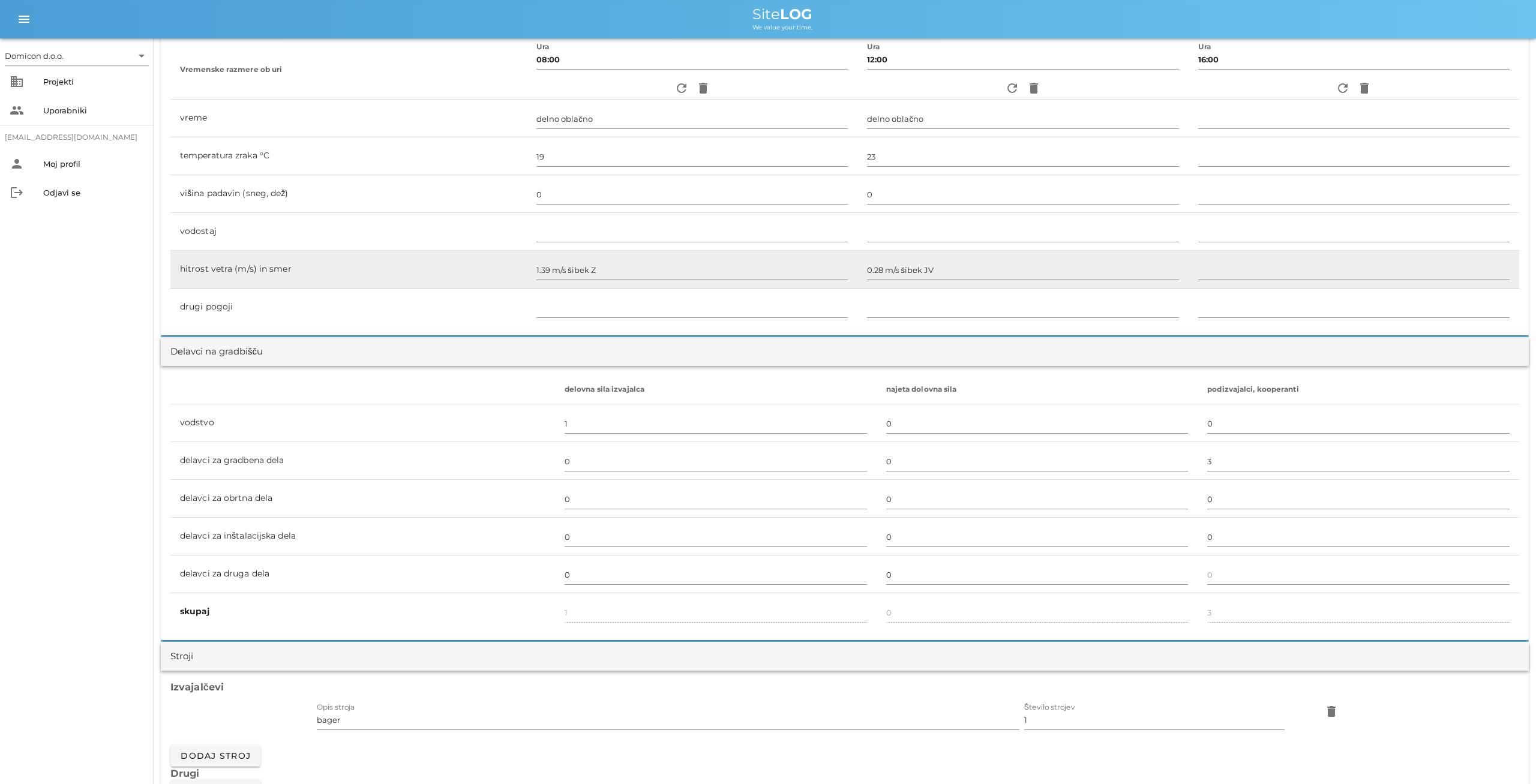
scroll to position [0, 0]
